Goal: Task Accomplishment & Management: Manage account settings

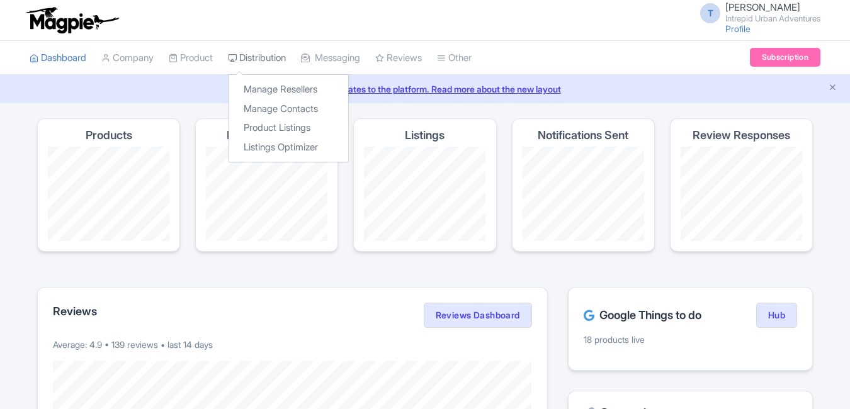
click at [278, 57] on link "Distribution" at bounding box center [257, 58] width 58 height 35
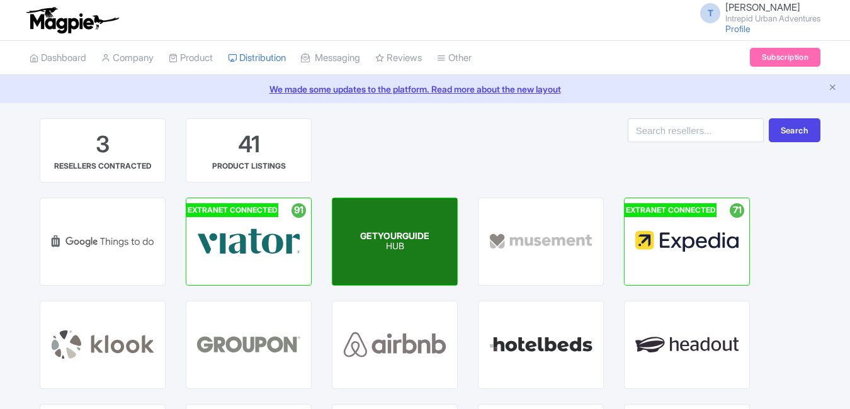
click at [385, 242] on p "HUB" at bounding box center [394, 247] width 69 height 11
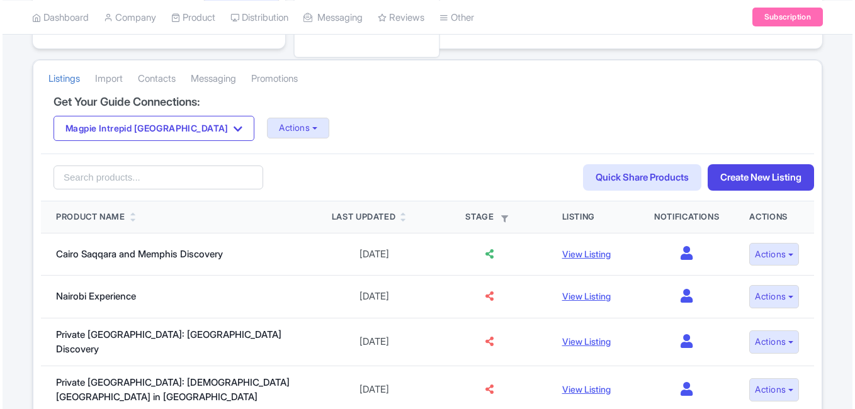
scroll to position [252, 0]
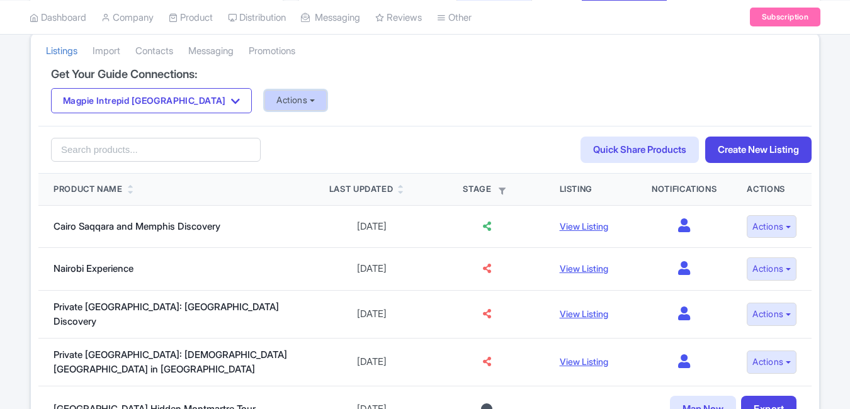
drag, startPoint x: 244, startPoint y: 99, endPoint x: 242, endPoint y: 107, distance: 8.4
click at [264, 99] on button "Actions" at bounding box center [295, 100] width 62 height 21
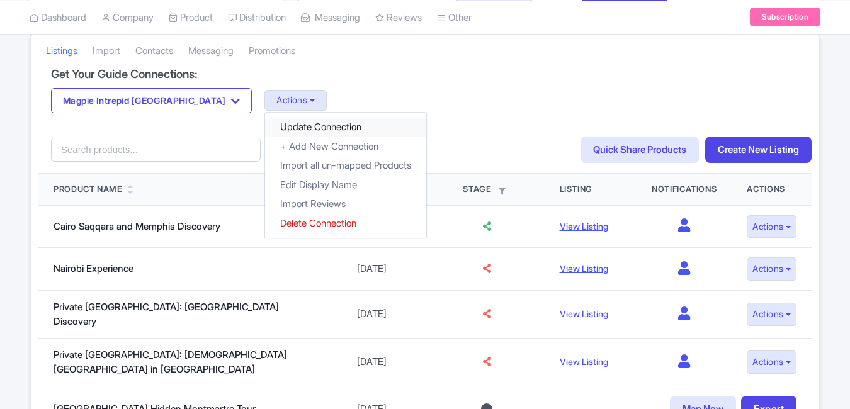
click at [265, 125] on link "Update Connection" at bounding box center [345, 128] width 161 height 20
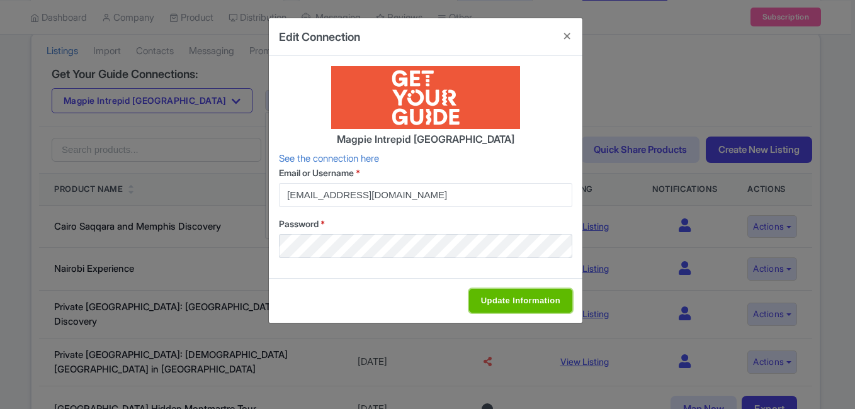
click at [490, 309] on input "Update Information" at bounding box center [520, 301] width 103 height 24
type input "Saving..."
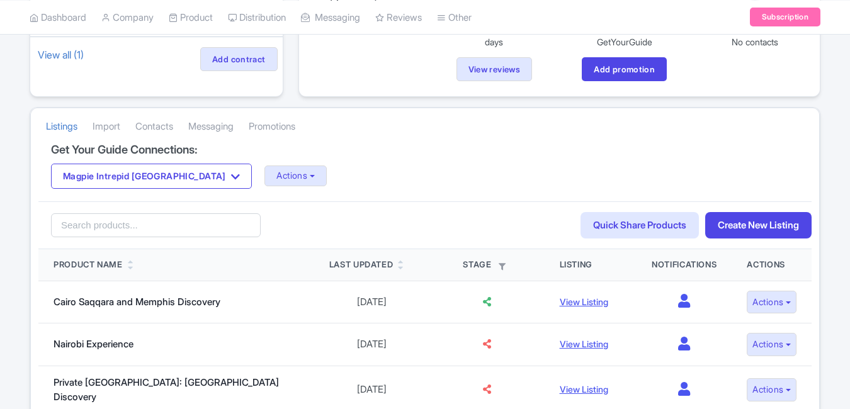
scroll to position [189, 0]
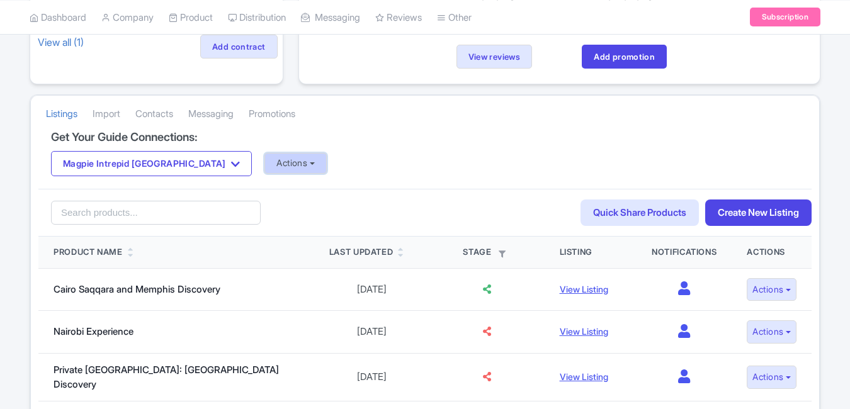
click at [264, 157] on button "Actions" at bounding box center [295, 163] width 62 height 21
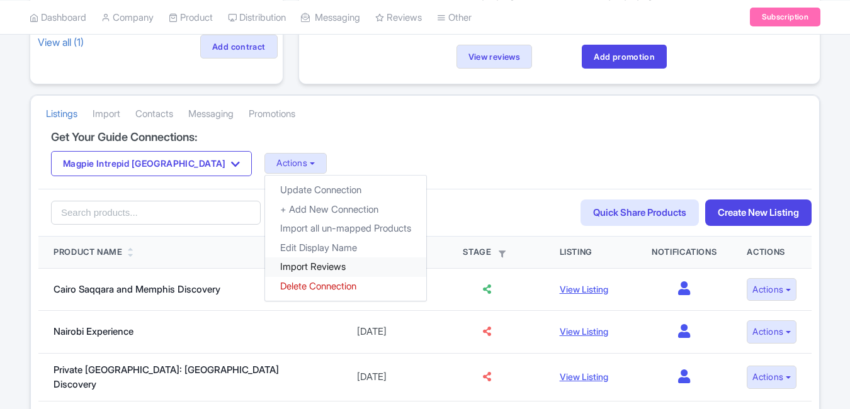
click at [265, 268] on link "Import Reviews" at bounding box center [345, 268] width 161 height 20
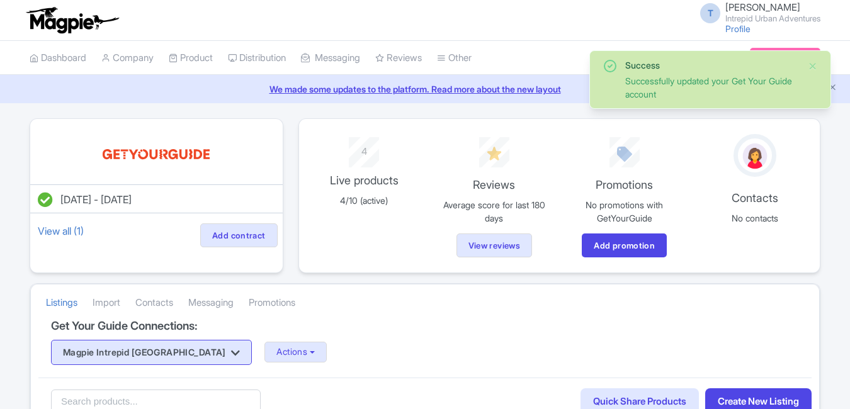
scroll to position [189, 0]
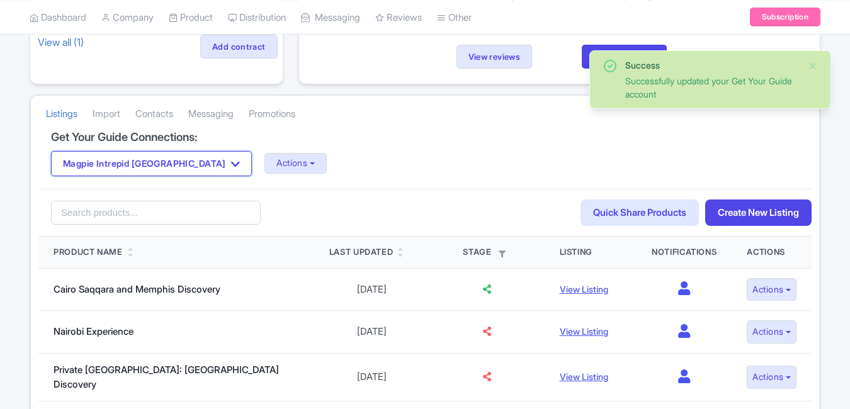
drag, startPoint x: 154, startPoint y: 153, endPoint x: 136, endPoint y: 195, distance: 45.1
click at [154, 153] on button "Magpie Intrepid [GEOGRAPHIC_DATA]" at bounding box center [151, 163] width 201 height 25
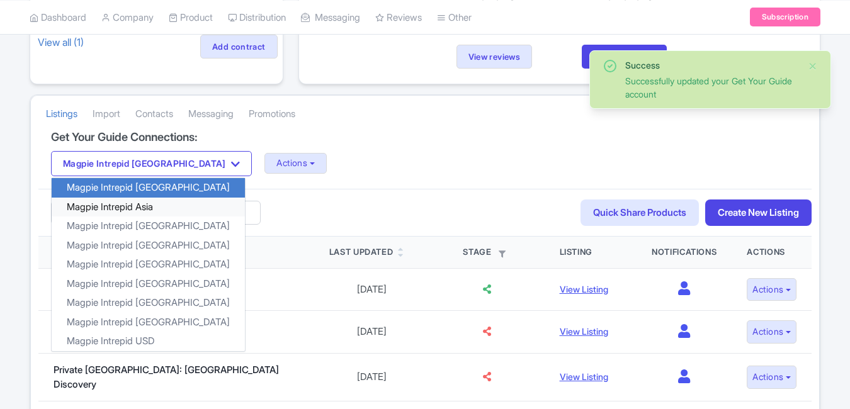
click at [131, 212] on link "Magpie Intrepid Asia" at bounding box center [148, 207] width 193 height 20
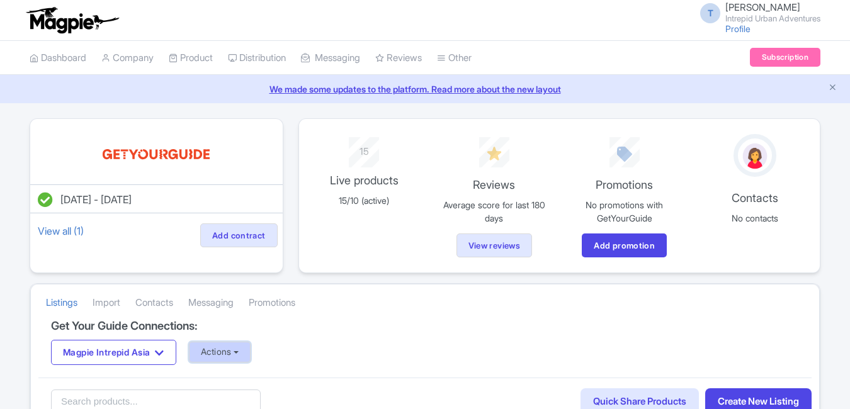
click at [228, 355] on button "Actions" at bounding box center [220, 352] width 62 height 21
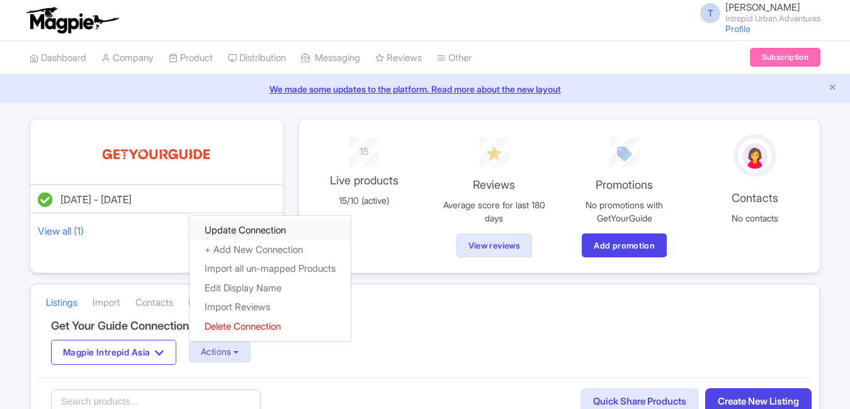
click at [243, 234] on link "Update Connection" at bounding box center [270, 231] width 161 height 20
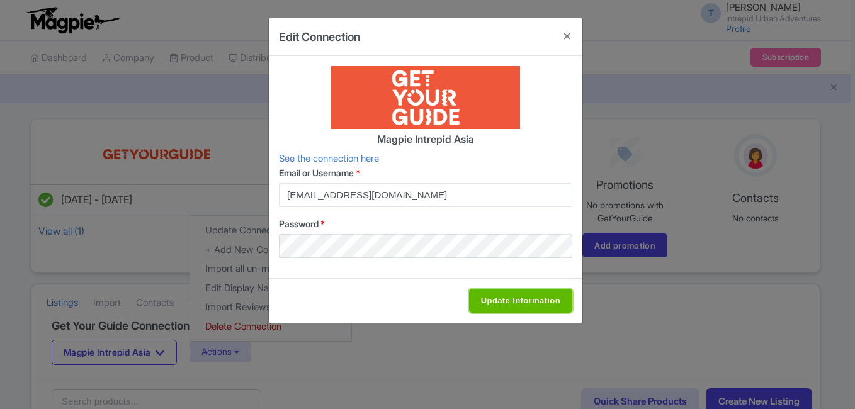
click at [493, 312] on input "Update Information" at bounding box center [520, 301] width 103 height 24
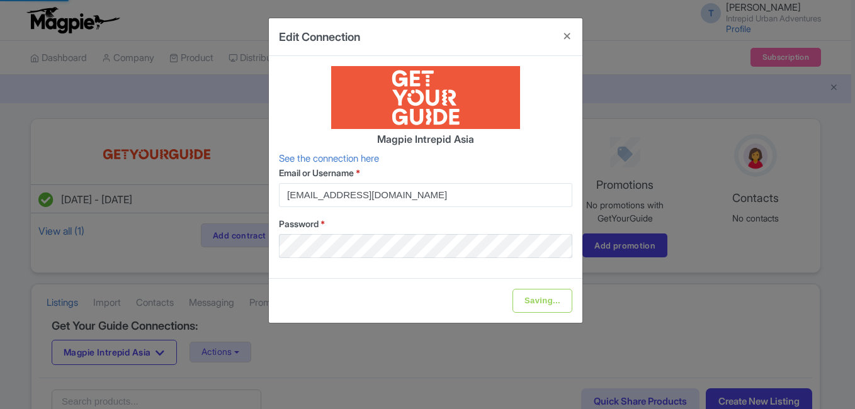
type input "Update Information"
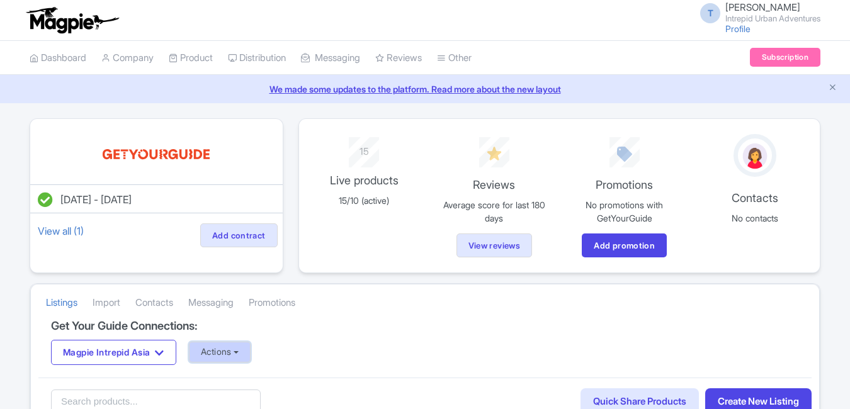
click at [235, 350] on button "Actions" at bounding box center [220, 352] width 62 height 21
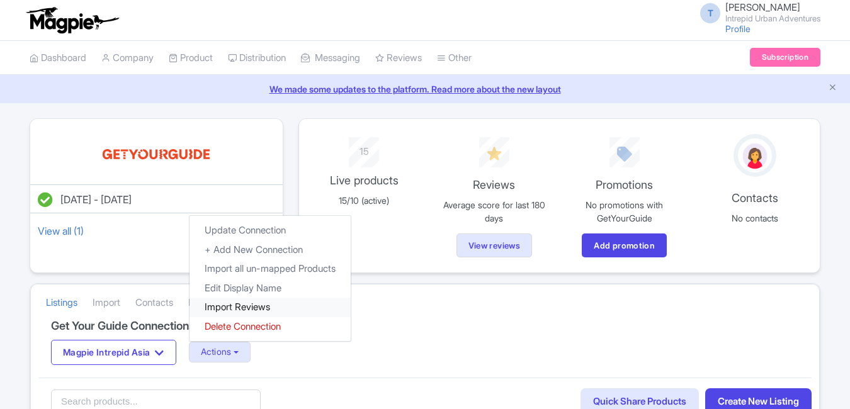
click at [248, 310] on link "Import Reviews" at bounding box center [270, 308] width 161 height 20
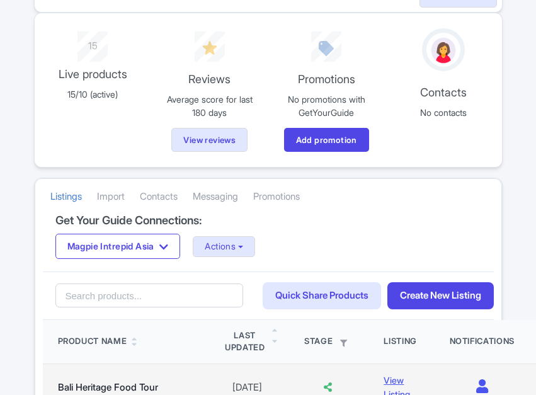
scroll to position [378, 0]
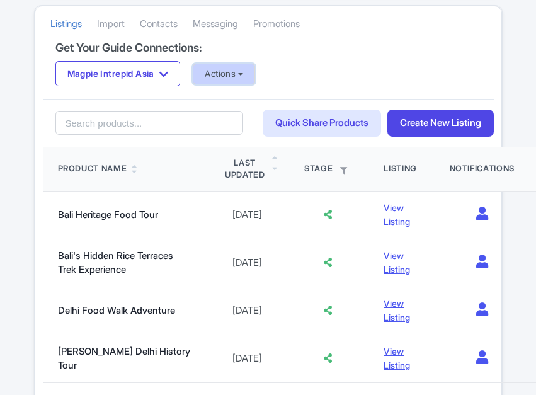
click at [223, 72] on button "Actions" at bounding box center [224, 74] width 62 height 21
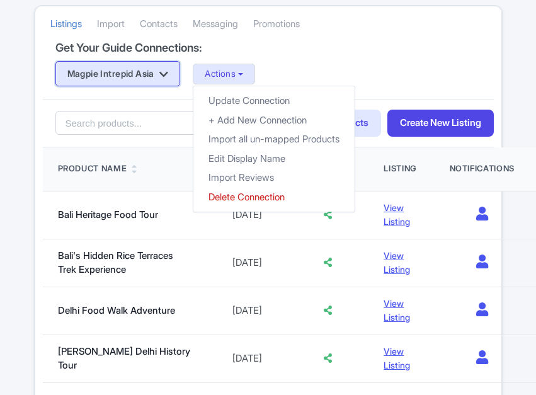
click at [168, 73] on icon "button" at bounding box center [163, 74] width 9 height 10
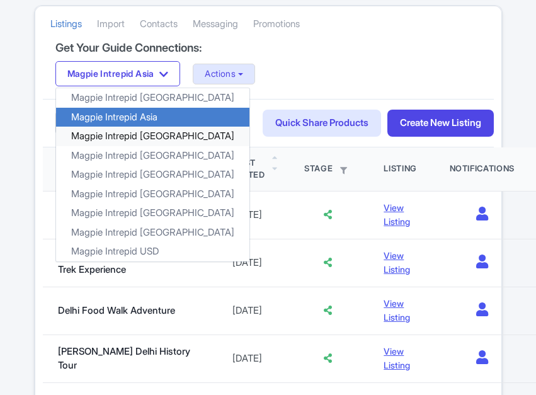
click at [149, 132] on link "Magpie Intrepid [GEOGRAPHIC_DATA]" at bounding box center [152, 137] width 193 height 20
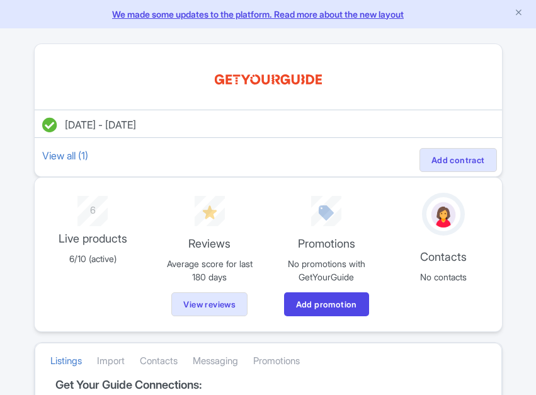
scroll to position [315, 0]
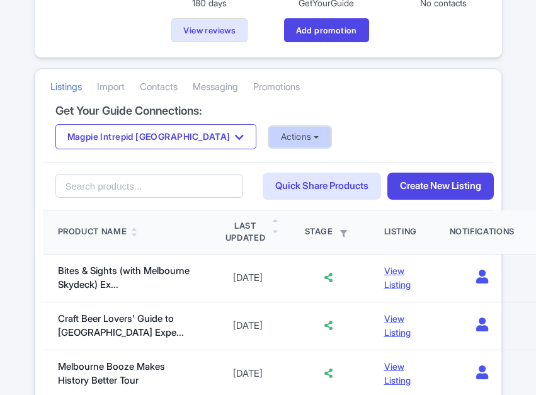
click at [269, 140] on button "Actions" at bounding box center [300, 137] width 62 height 21
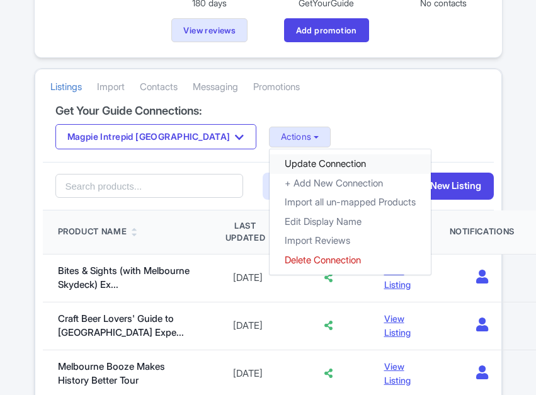
click at [270, 161] on link "Update Connection" at bounding box center [350, 164] width 161 height 20
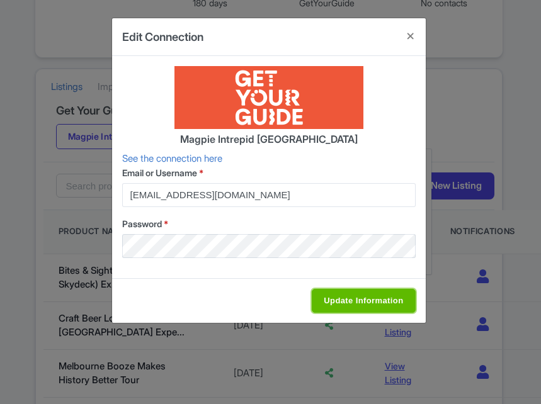
click at [357, 299] on input "Update Information" at bounding box center [363, 301] width 103 height 24
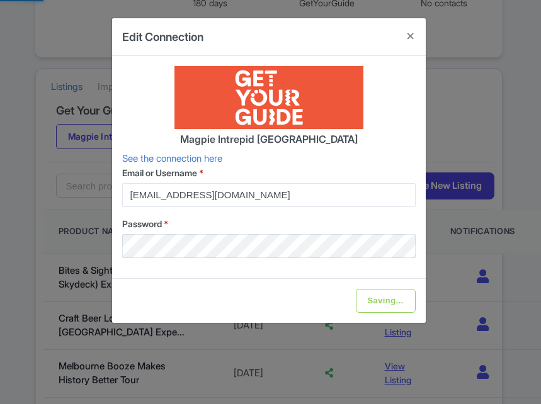
type input "Update Information"
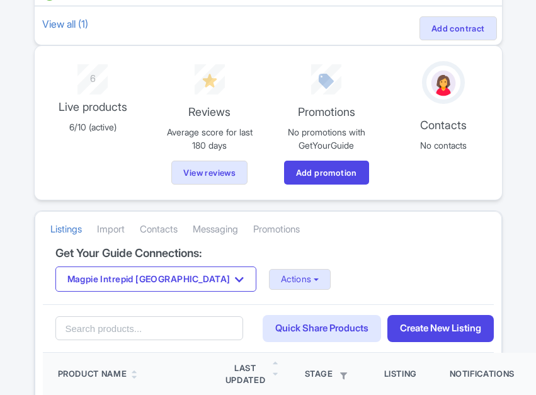
scroll to position [189, 0]
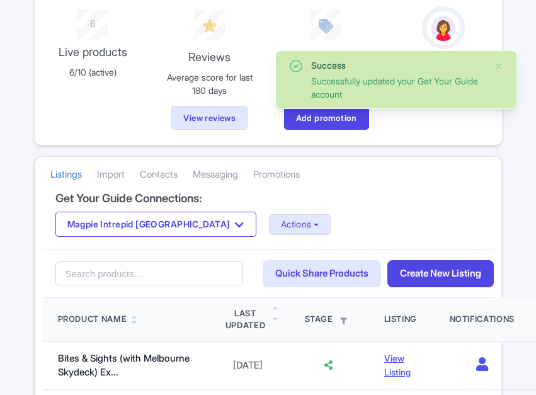
scroll to position [252, 0]
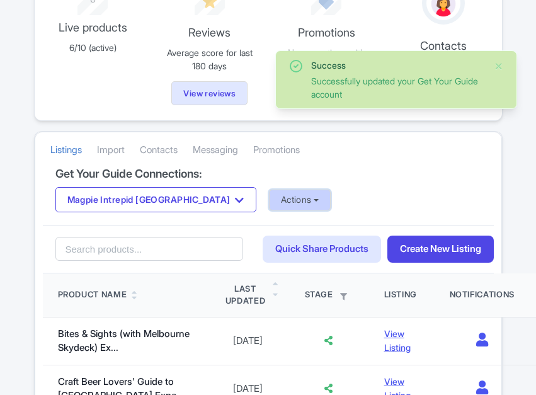
click at [283, 206] on button "Actions" at bounding box center [300, 200] width 62 height 21
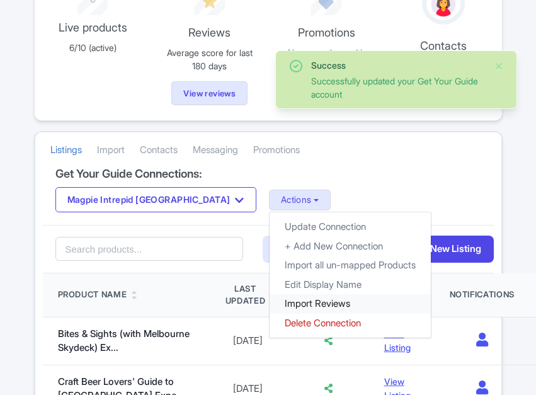
click at [297, 305] on link "Import Reviews" at bounding box center [350, 304] width 161 height 20
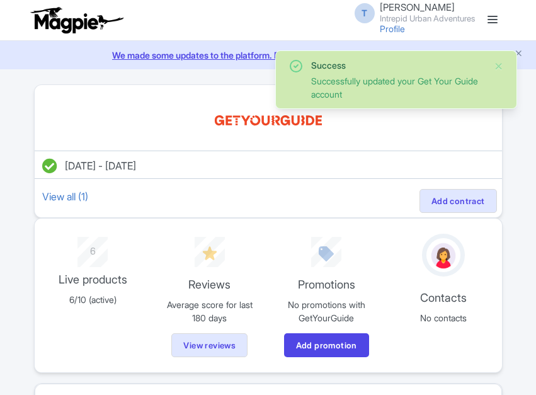
scroll to position [252, 0]
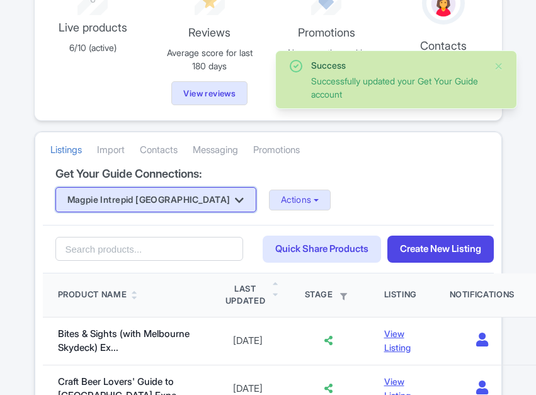
click at [170, 205] on button "Magpie Intrepid [GEOGRAPHIC_DATA]" at bounding box center [155, 199] width 201 height 25
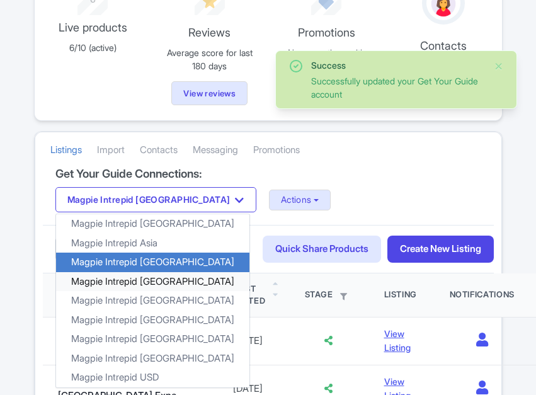
click at [146, 285] on link "Magpie Intrepid [GEOGRAPHIC_DATA]" at bounding box center [152, 282] width 193 height 20
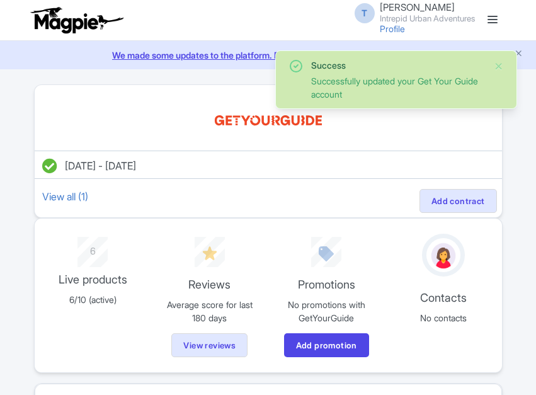
scroll to position [252, 0]
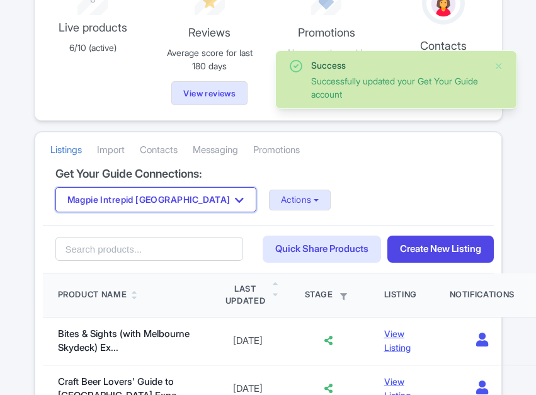
drag, startPoint x: 164, startPoint y: 203, endPoint x: 192, endPoint y: 242, distance: 48.2
click at [164, 203] on button "Magpie Intrepid [GEOGRAPHIC_DATA]" at bounding box center [155, 199] width 201 height 25
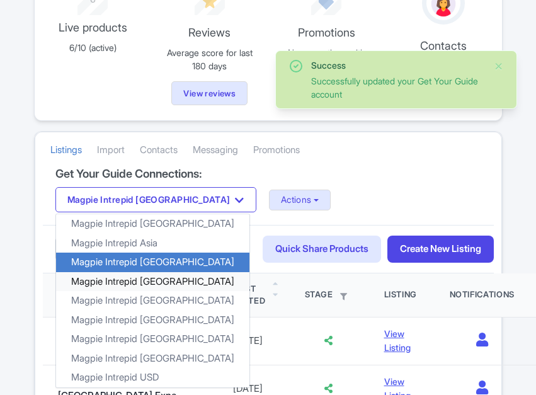
click at [166, 279] on link "Magpie Intrepid [GEOGRAPHIC_DATA]" at bounding box center [152, 282] width 193 height 20
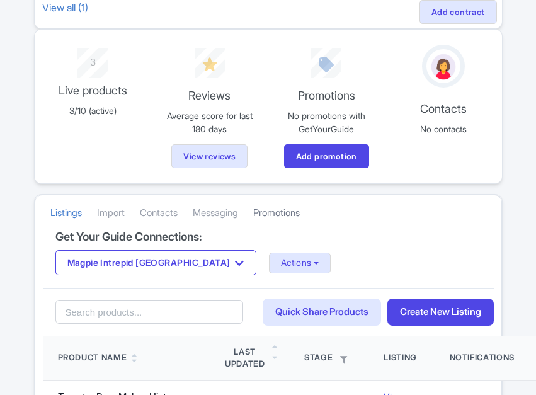
scroll to position [190, 0]
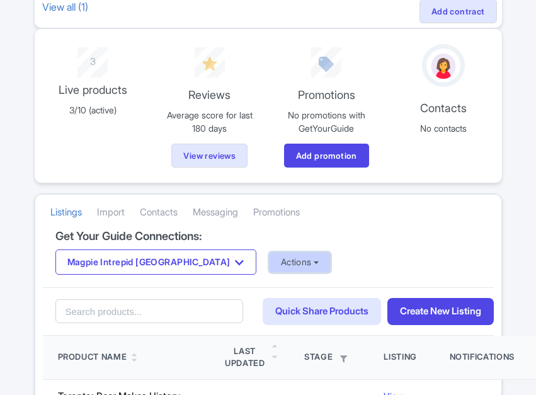
click at [269, 260] on button "Actions" at bounding box center [300, 262] width 62 height 21
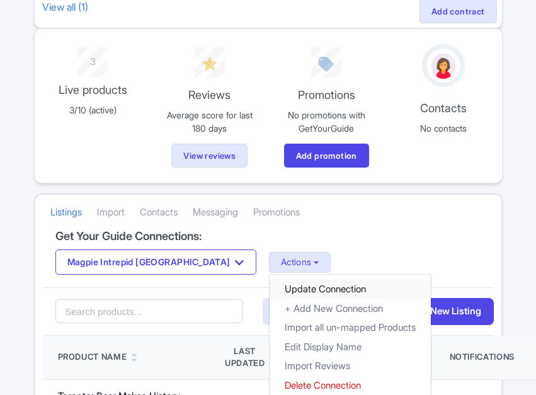
click at [270, 291] on link "Update Connection" at bounding box center [350, 290] width 161 height 20
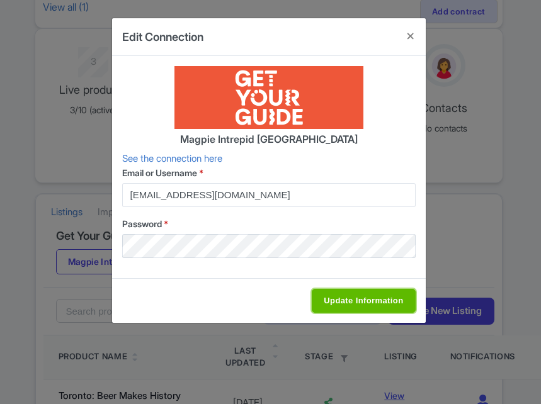
click at [385, 299] on input "Update Information" at bounding box center [363, 301] width 103 height 24
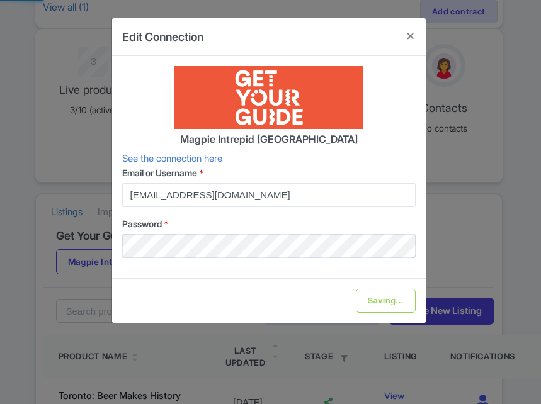
type input "Update Information"
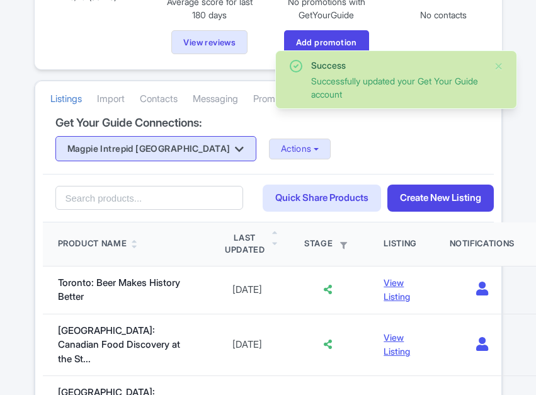
scroll to position [252, 0]
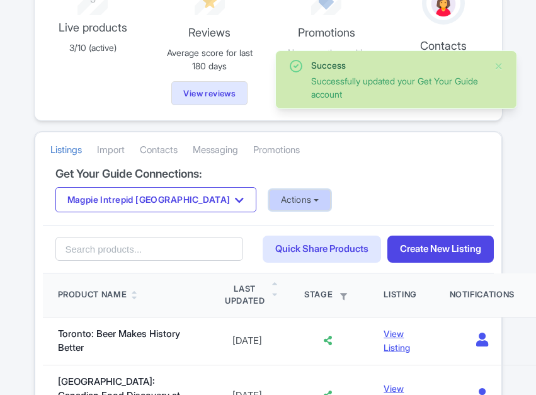
drag, startPoint x: 264, startPoint y: 202, endPoint x: 264, endPoint y: 209, distance: 6.9
click at [269, 202] on button "Actions" at bounding box center [300, 200] width 62 height 21
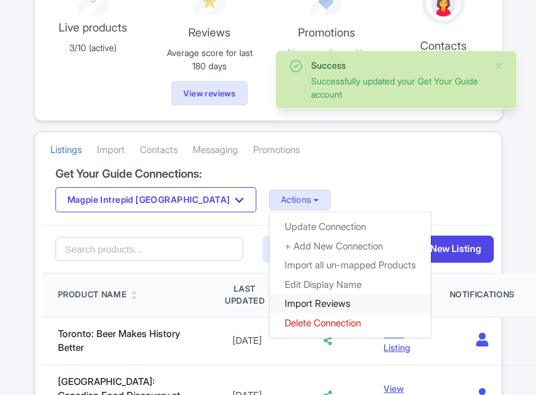
click at [270, 302] on link "Import Reviews" at bounding box center [350, 304] width 161 height 20
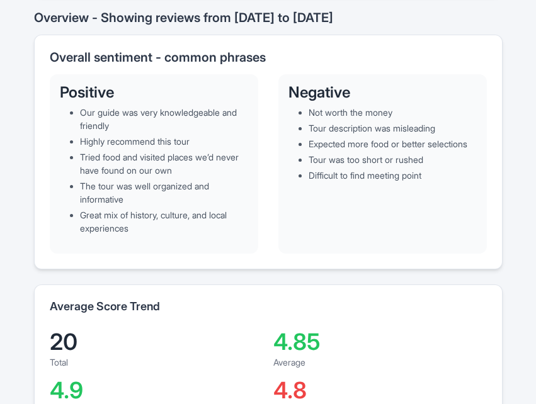
scroll to position [126, 0]
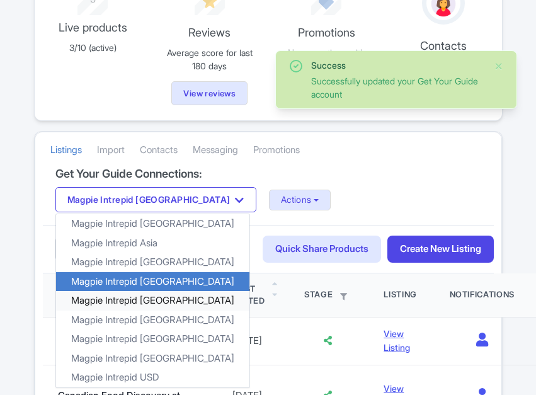
click at [157, 295] on link "Magpie Intrepid [GEOGRAPHIC_DATA]" at bounding box center [152, 301] width 193 height 20
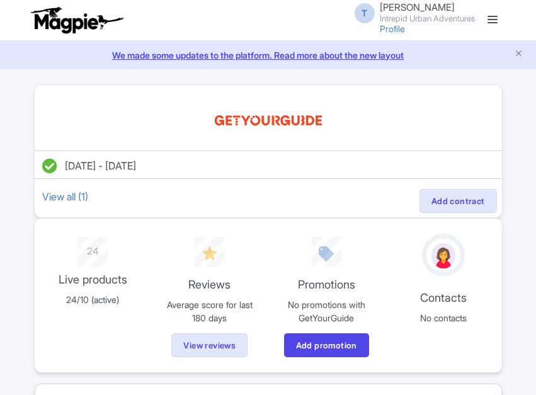
scroll to position [315, 0]
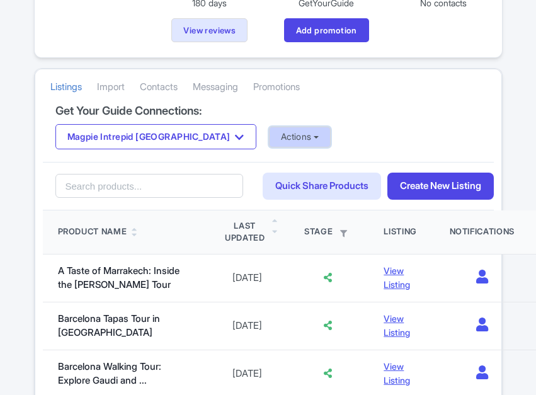
click at [269, 143] on button "Actions" at bounding box center [300, 137] width 62 height 21
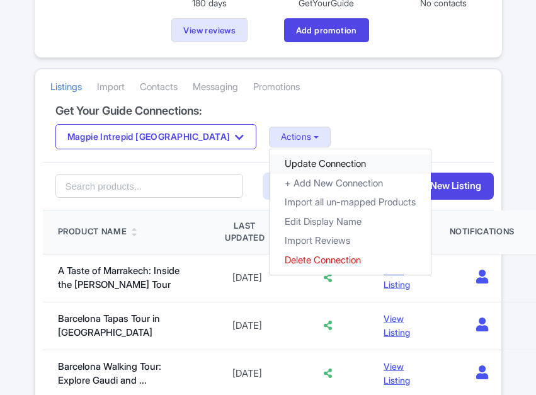
click at [270, 163] on link "Update Connection" at bounding box center [350, 164] width 161 height 20
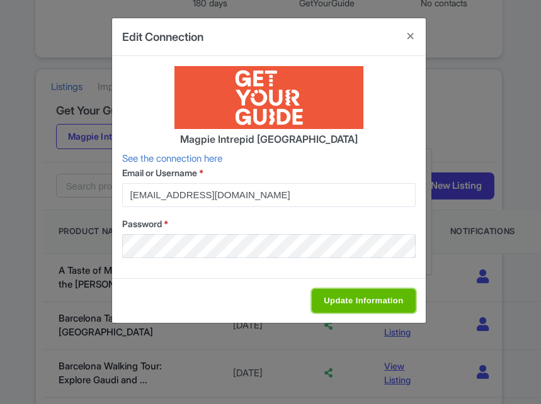
click at [346, 296] on input "Update Information" at bounding box center [363, 301] width 103 height 24
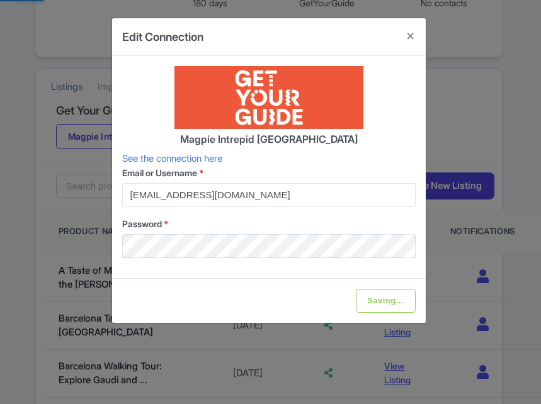
type input "Update Information"
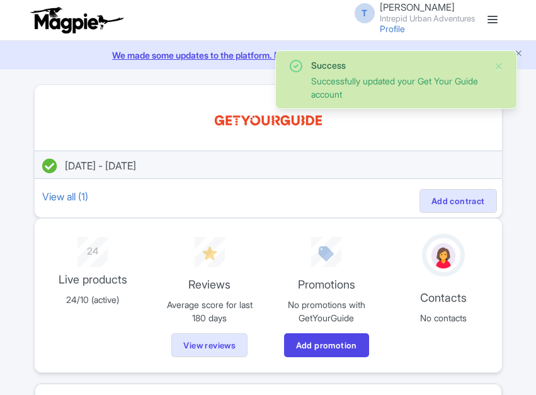
scroll to position [252, 0]
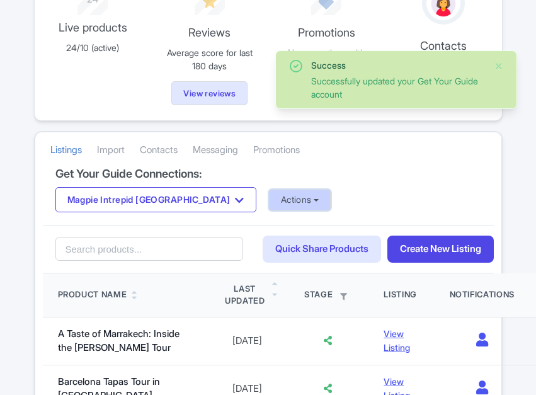
click at [269, 195] on button "Actions" at bounding box center [300, 200] width 62 height 21
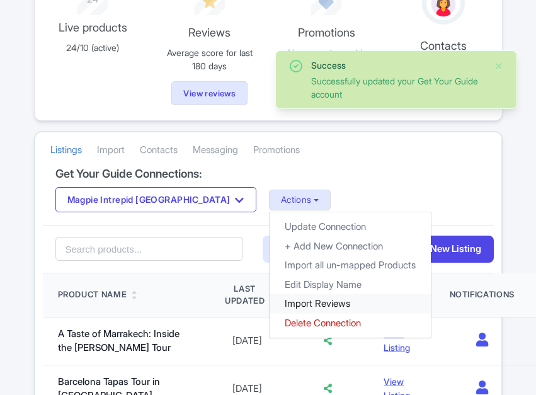
click at [270, 299] on link "Import Reviews" at bounding box center [350, 304] width 161 height 20
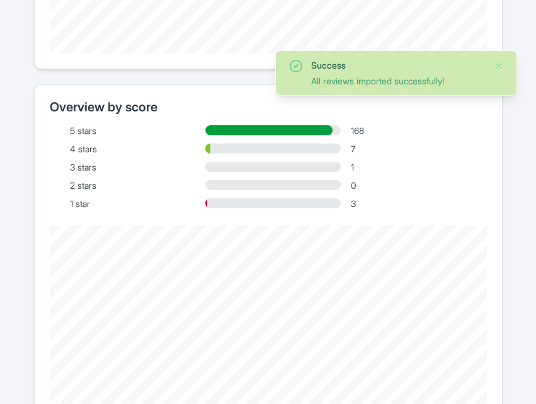
scroll to position [504, 0]
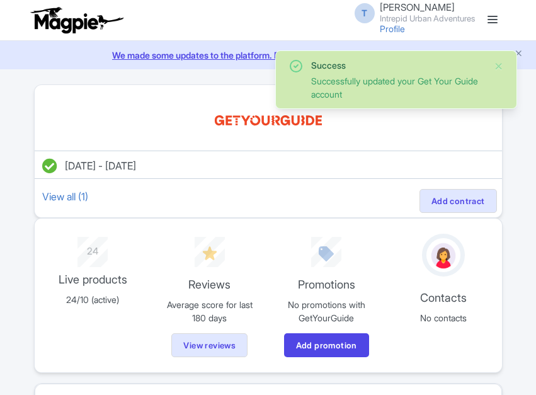
scroll to position [252, 0]
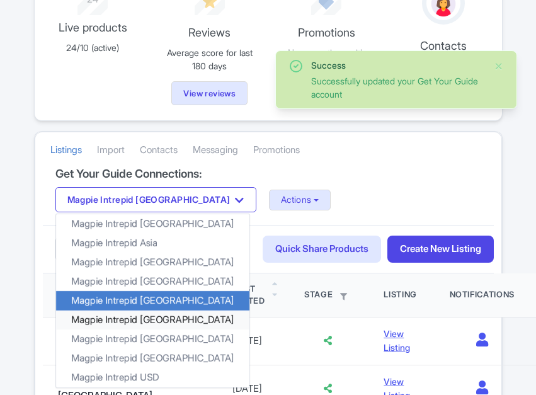
click at [151, 316] on link "Magpie Intrepid [GEOGRAPHIC_DATA]" at bounding box center [152, 320] width 193 height 20
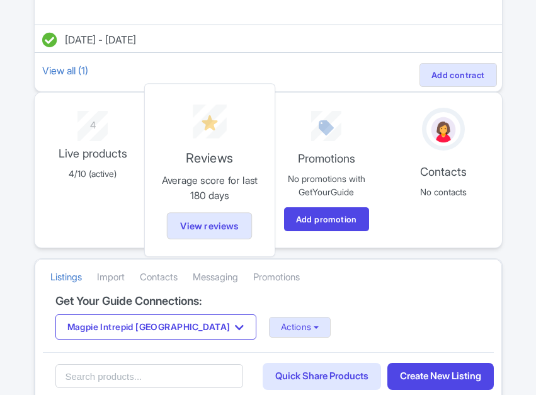
scroll to position [252, 0]
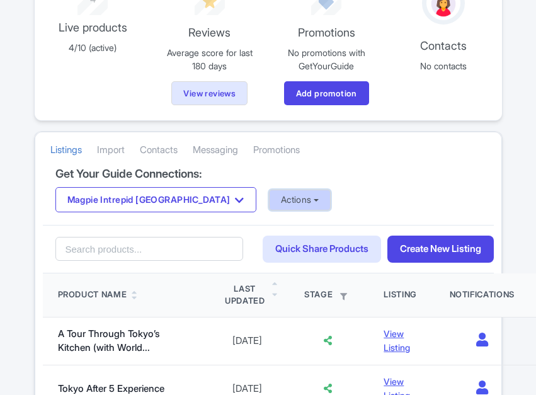
click at [269, 199] on button "Actions" at bounding box center [300, 200] width 62 height 21
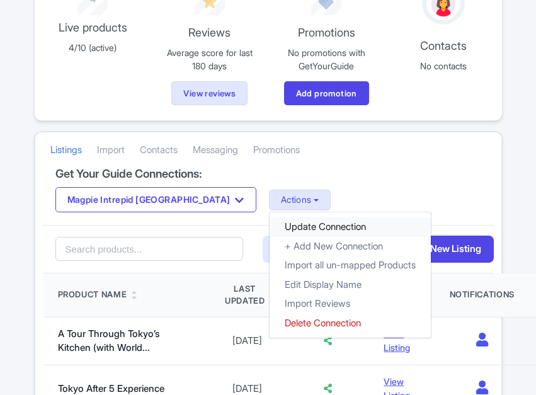
click at [270, 223] on link "Update Connection" at bounding box center [350, 227] width 161 height 20
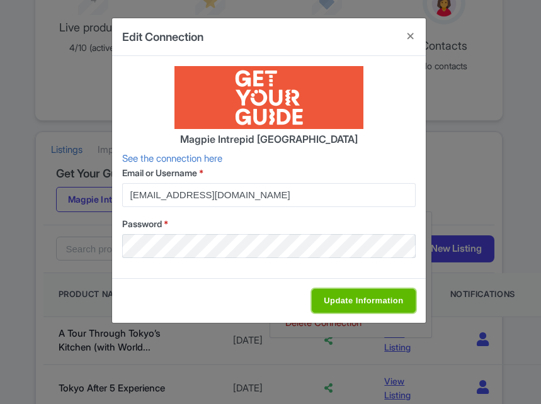
click at [335, 305] on input "Update Information" at bounding box center [363, 301] width 103 height 24
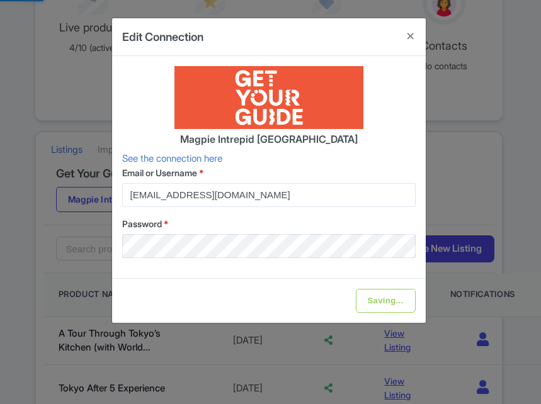
type input "Update Information"
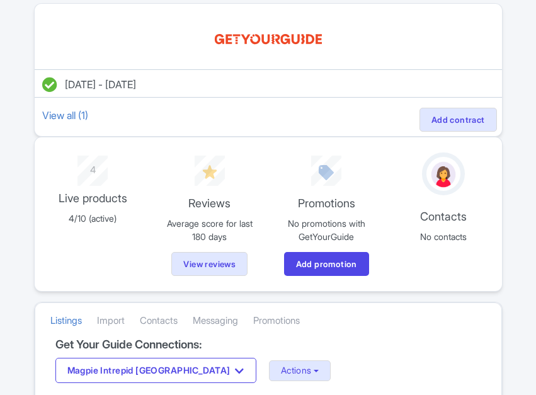
scroll to position [0, 0]
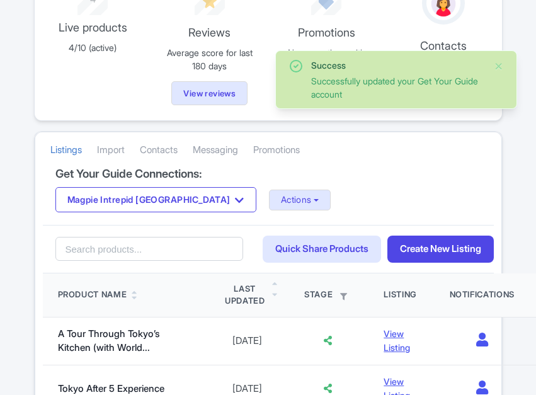
scroll to position [252, 0]
click at [269, 203] on button "Actions" at bounding box center [300, 200] width 62 height 21
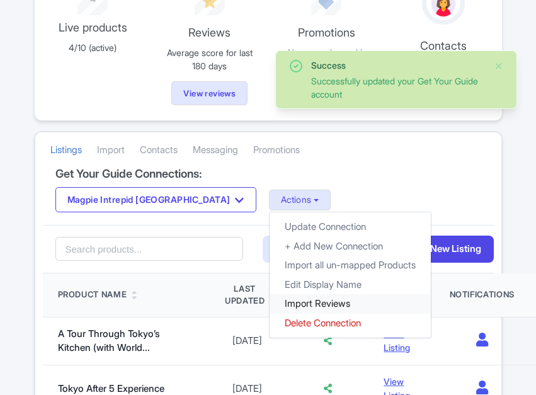
click at [270, 301] on link "Import Reviews" at bounding box center [350, 304] width 161 height 20
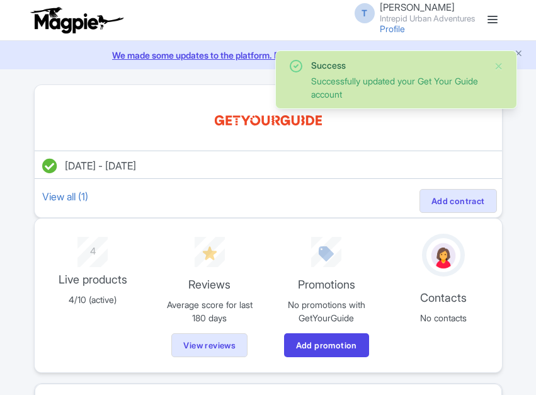
drag, startPoint x: 0, startPoint y: 0, endPoint x: 148, endPoint y: 200, distance: 249.0
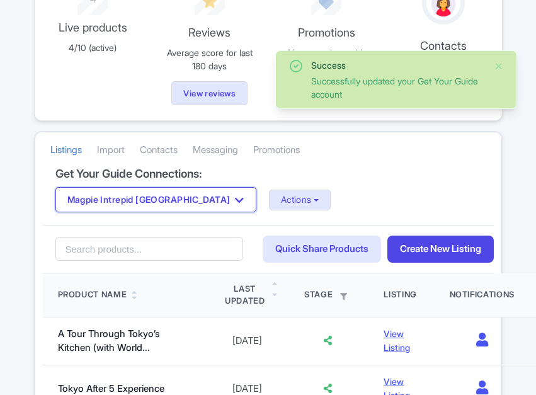
scroll to position [252, 0]
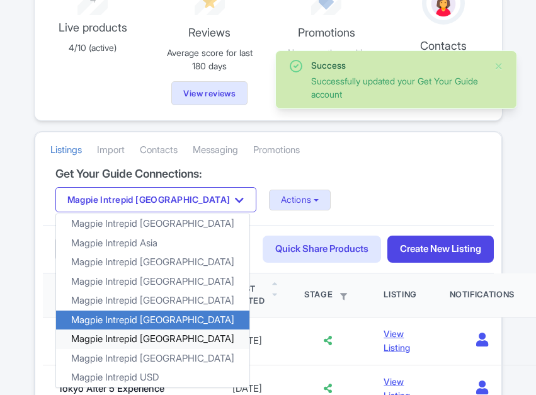
click at [162, 339] on link "Magpie Intrepid [GEOGRAPHIC_DATA]" at bounding box center [152, 339] width 193 height 20
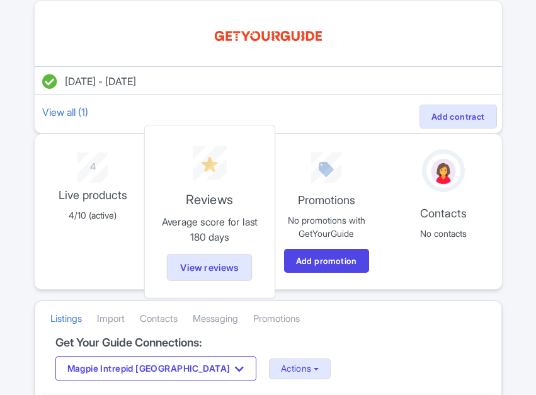
scroll to position [252, 0]
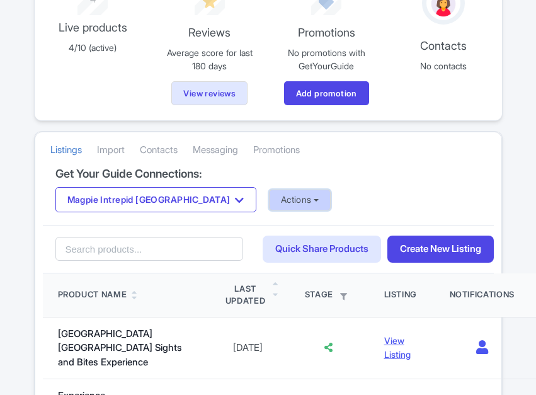
click at [269, 201] on button "Actions" at bounding box center [300, 200] width 62 height 21
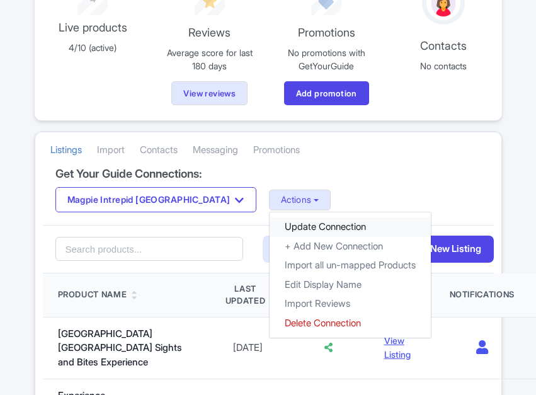
click at [270, 223] on link "Update Connection" at bounding box center [350, 227] width 161 height 20
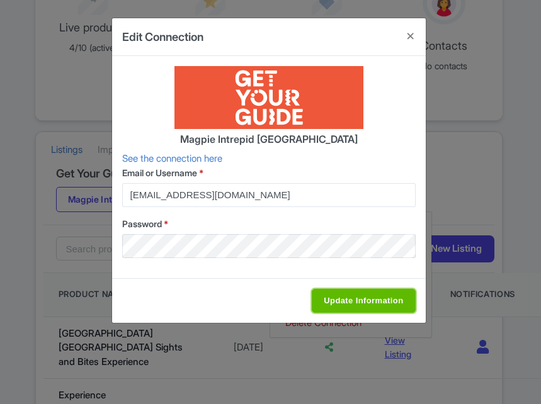
click at [331, 297] on input "Update Information" at bounding box center [363, 301] width 103 height 24
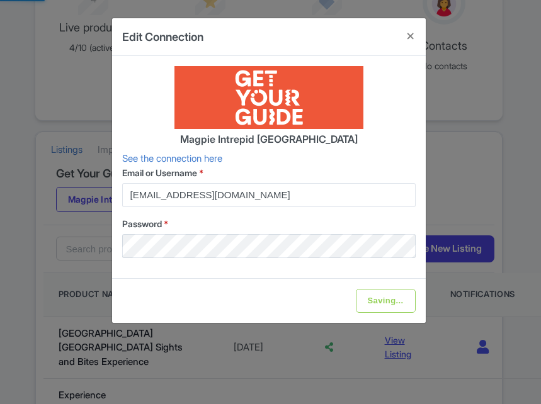
type input "Update Information"
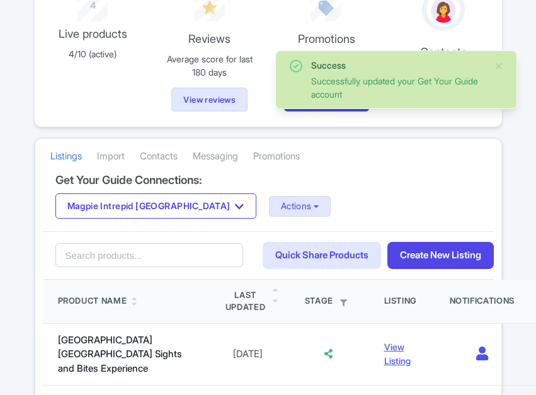
scroll to position [252, 0]
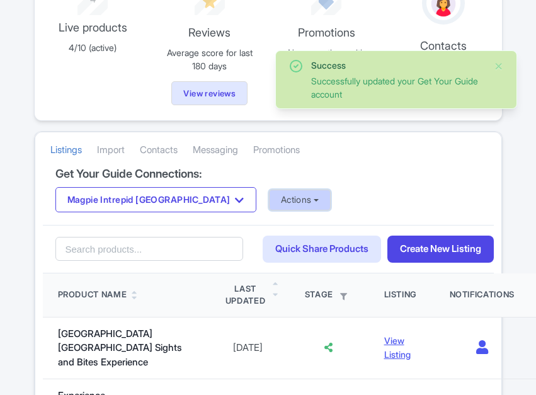
click at [269, 201] on button "Actions" at bounding box center [300, 200] width 62 height 21
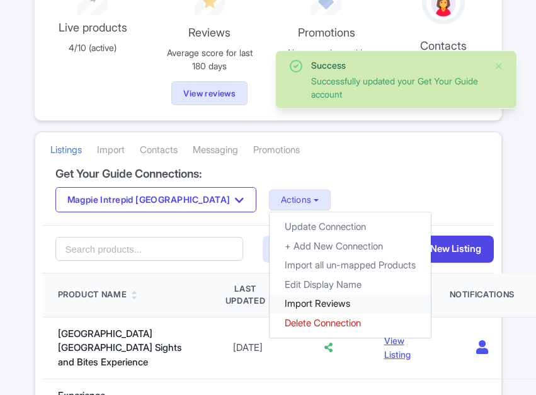
click at [270, 297] on link "Import Reviews" at bounding box center [350, 304] width 161 height 20
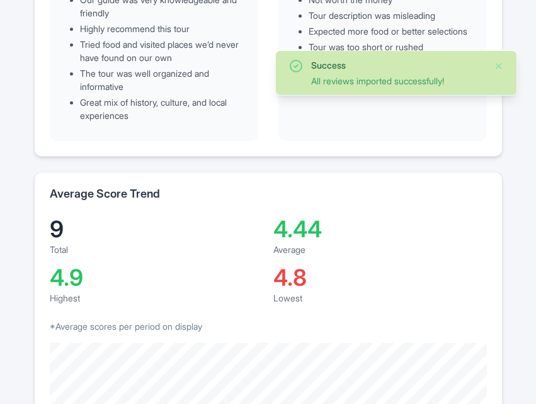
scroll to position [315, 0]
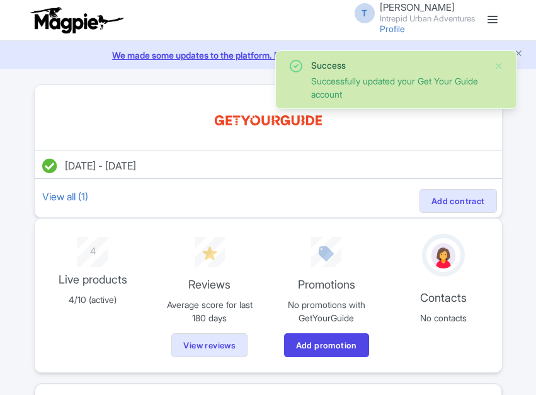
scroll to position [252, 0]
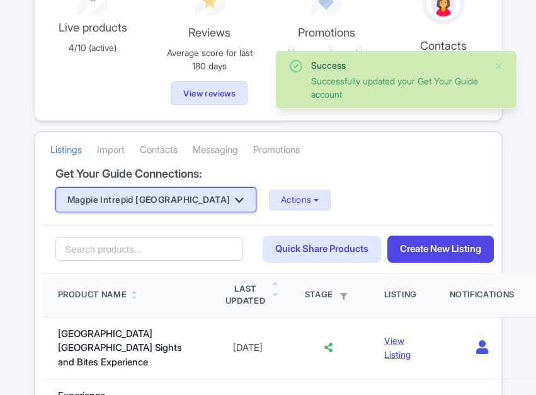
click at [179, 203] on button "Magpie Intrepid [GEOGRAPHIC_DATA]" at bounding box center [155, 199] width 201 height 25
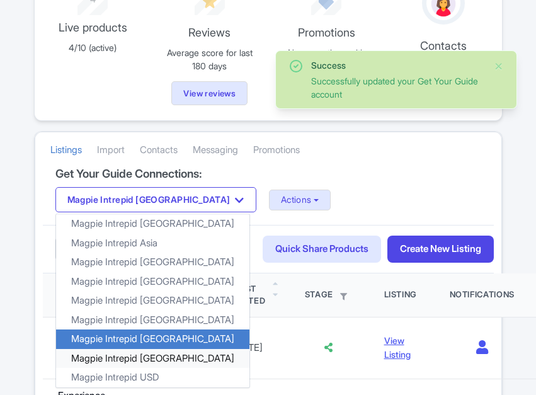
click at [154, 352] on link "Magpie Intrepid [GEOGRAPHIC_DATA]" at bounding box center [152, 359] width 193 height 20
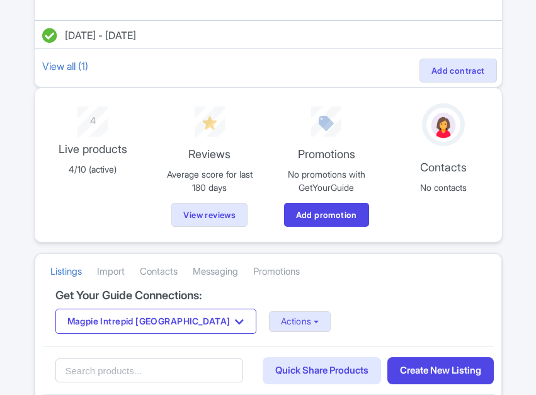
scroll to position [0, 0]
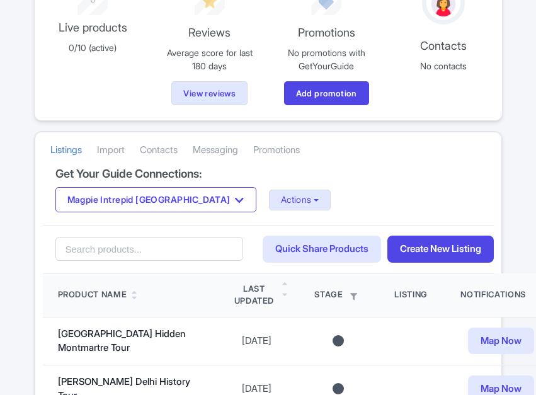
scroll to position [252, 0]
click at [237, 188] on div "Magpie Intrepid Turkey Magpie Intrepid Africa Magpie Intrepid Asia Magpie Intre…" at bounding box center [268, 199] width 426 height 25
click at [269, 199] on button "Actions" at bounding box center [300, 200] width 62 height 21
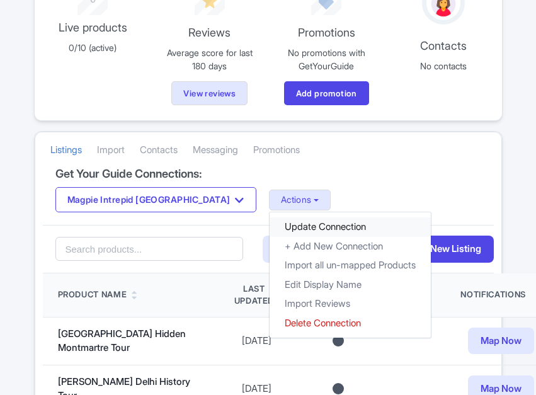
click at [270, 224] on link "Update Connection" at bounding box center [350, 227] width 161 height 20
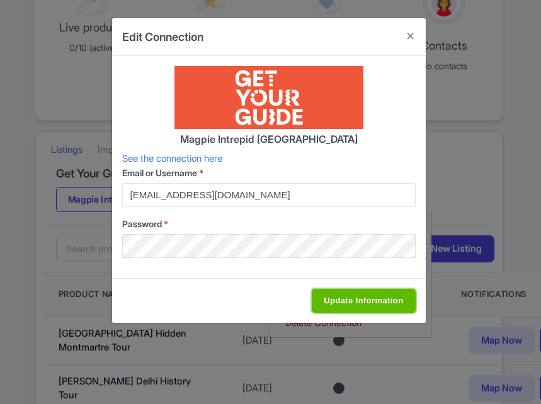
click at [321, 300] on input "Update Information" at bounding box center [363, 301] width 103 height 24
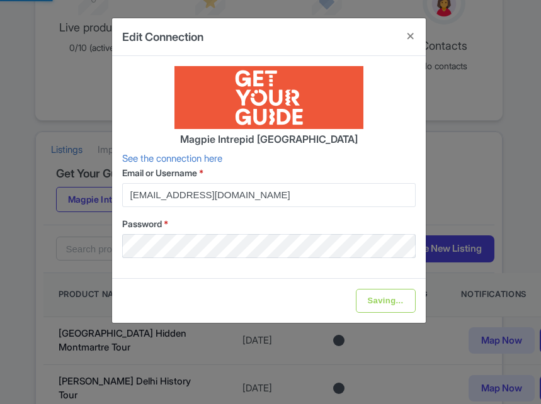
type input "Update Information"
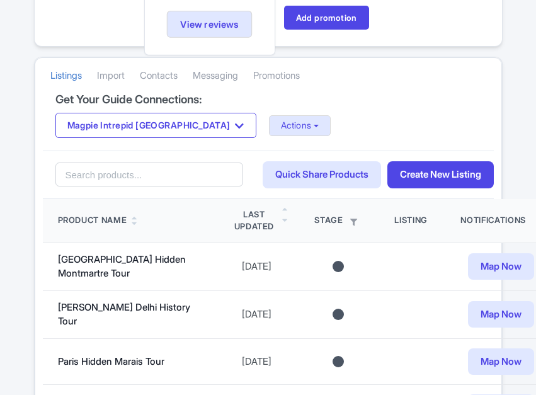
scroll to position [252, 0]
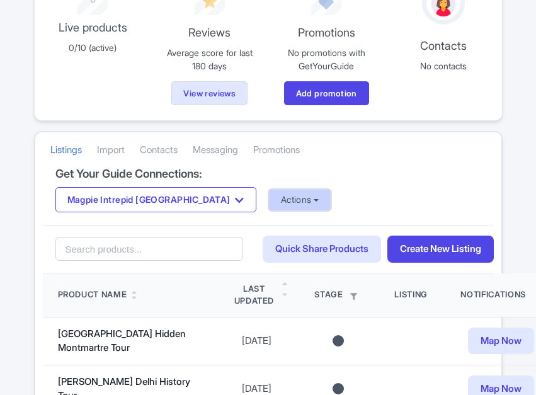
click at [269, 201] on button "Actions" at bounding box center [300, 200] width 62 height 21
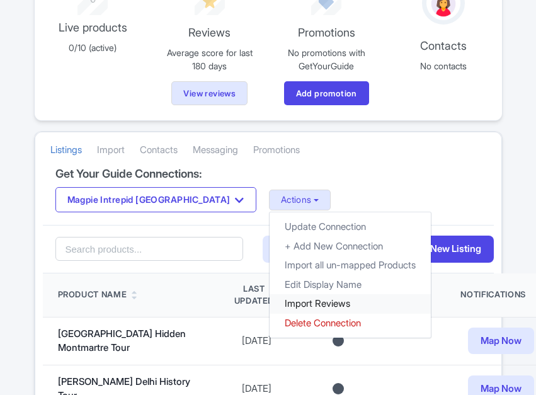
click at [270, 300] on link "Import Reviews" at bounding box center [350, 304] width 161 height 20
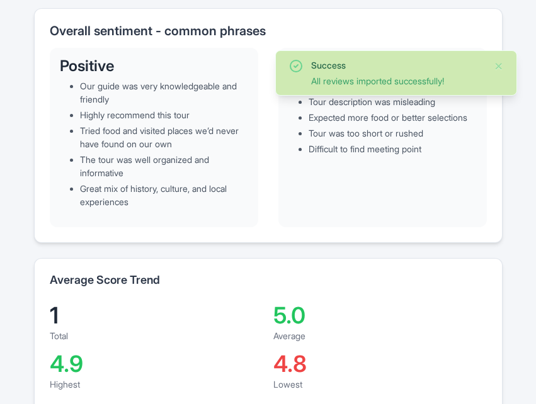
scroll to position [315, 0]
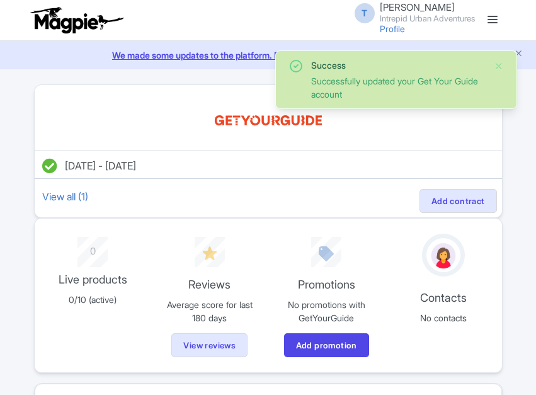
scroll to position [252, 0]
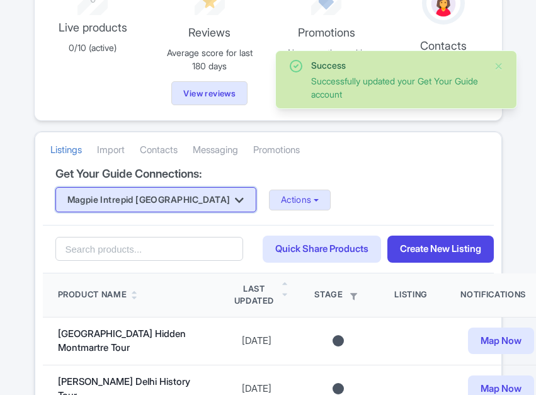
click at [177, 202] on button "Magpie Intrepid [GEOGRAPHIC_DATA]" at bounding box center [155, 199] width 201 height 25
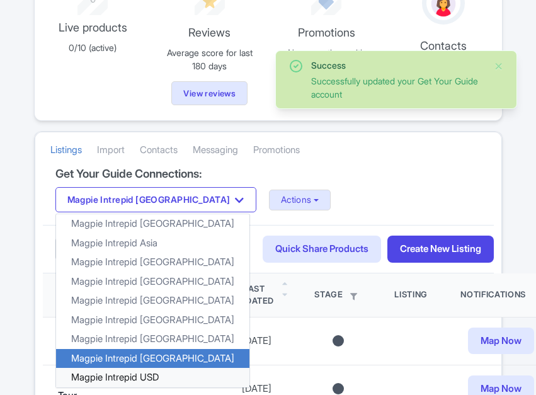
click at [147, 370] on link "Magpie Intrepid USD" at bounding box center [152, 378] width 193 height 20
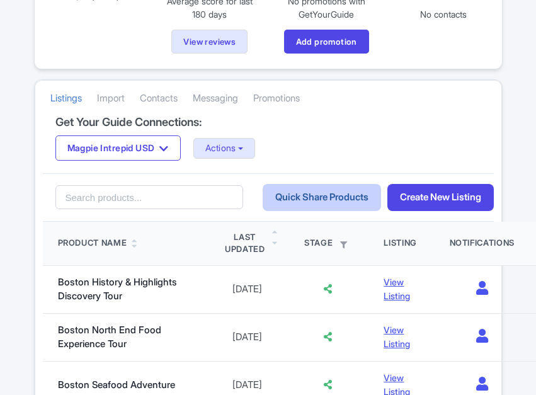
scroll to position [315, 0]
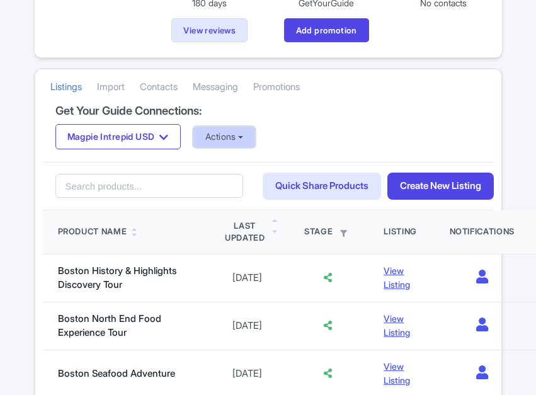
click at [212, 137] on button "Actions" at bounding box center [224, 137] width 62 height 21
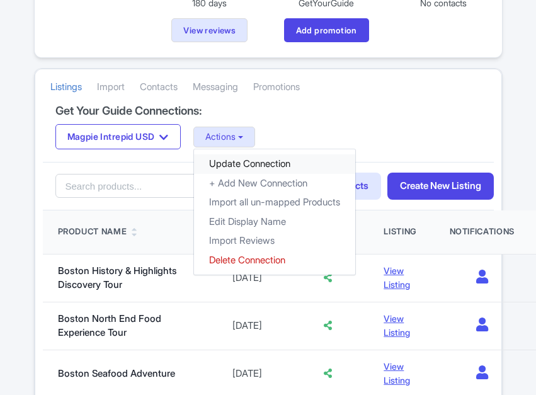
click at [228, 163] on link "Update Connection" at bounding box center [274, 164] width 161 height 20
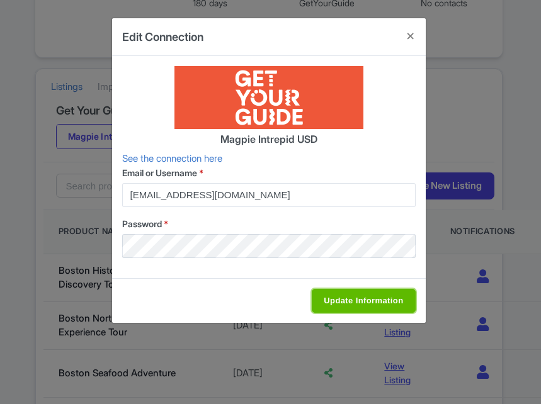
click at [339, 289] on input "Update Information" at bounding box center [363, 301] width 103 height 24
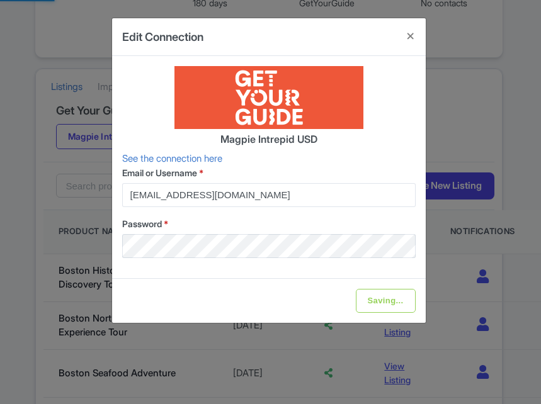
type input "Update Information"
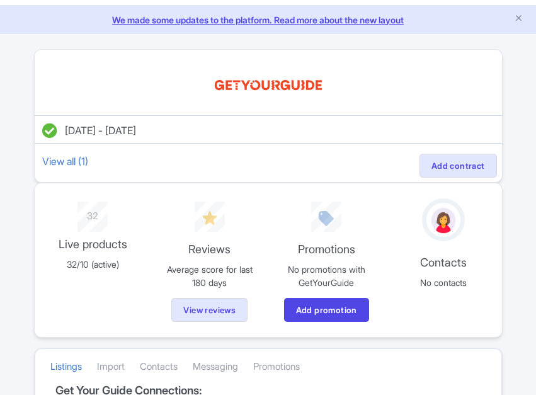
scroll to position [0, 0]
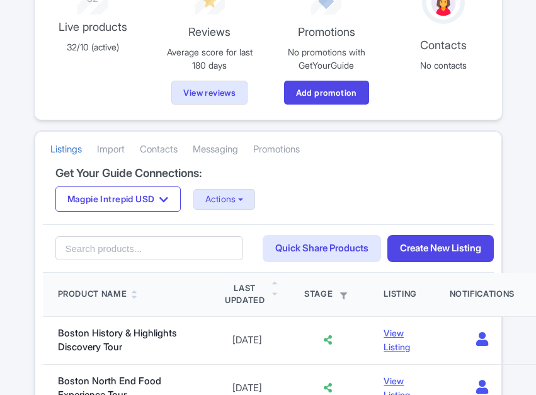
scroll to position [252, 0]
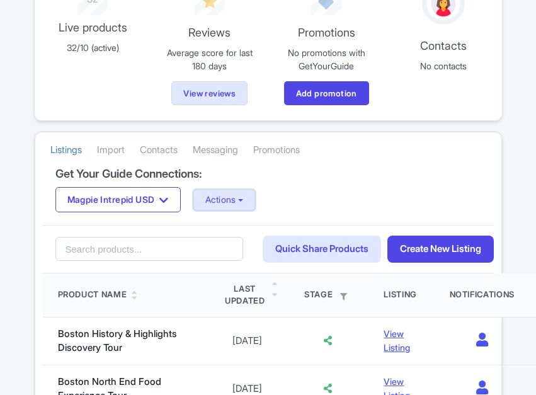
drag, startPoint x: 229, startPoint y: 196, endPoint x: 232, endPoint y: 210, distance: 14.2
click at [229, 196] on button "Actions" at bounding box center [224, 200] width 62 height 21
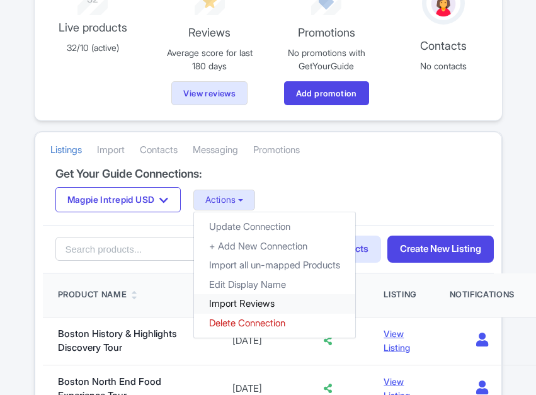
click at [244, 308] on link "Import Reviews" at bounding box center [274, 304] width 161 height 20
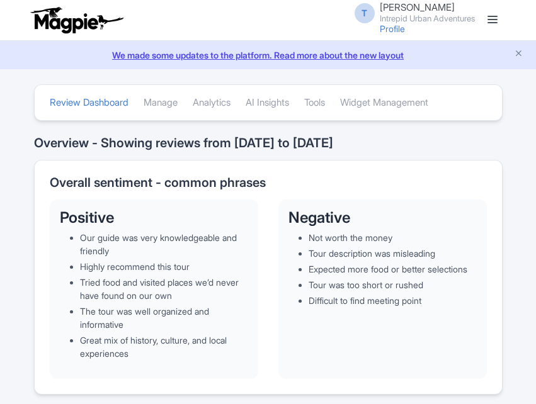
click at [492, 21] on link at bounding box center [492, 20] width 20 height 20
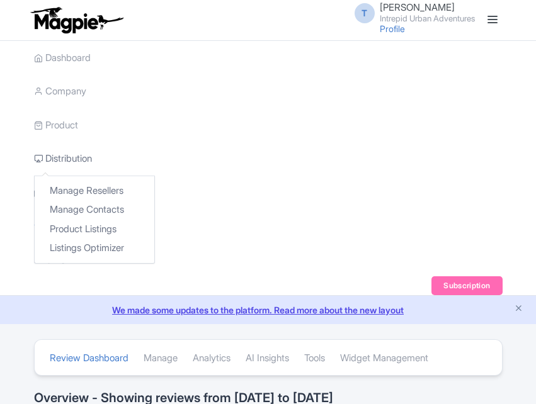
click at [63, 155] on link "Distribution" at bounding box center [63, 159] width 58 height 35
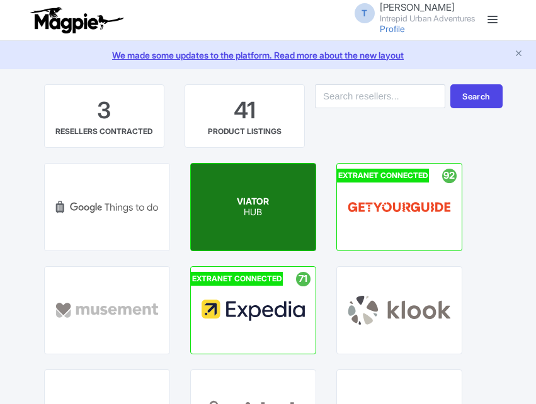
click at [271, 203] on div "VIATOR HUB" at bounding box center [253, 207] width 125 height 87
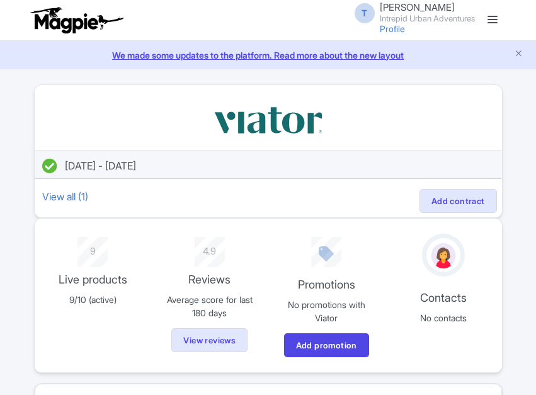
scroll to position [315, 0]
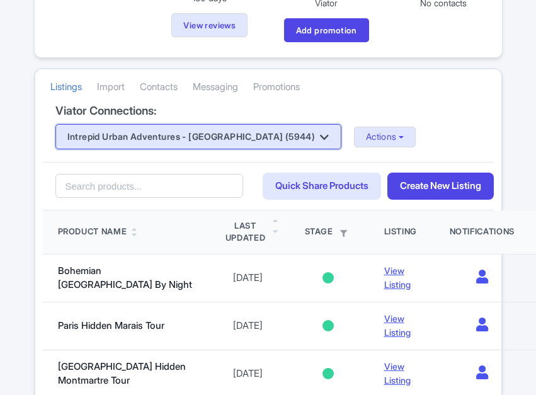
click at [259, 135] on button "Intrepid Urban Adventures - [GEOGRAPHIC_DATA] (5944)" at bounding box center [198, 136] width 286 height 25
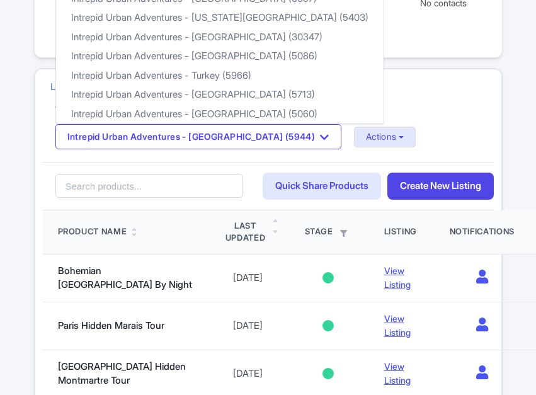
click at [383, 120] on div "Viator Connections: Intrepid Urban Adventures - [GEOGRAPHIC_DATA] (5944) Intrep…" at bounding box center [268, 134] width 451 height 58
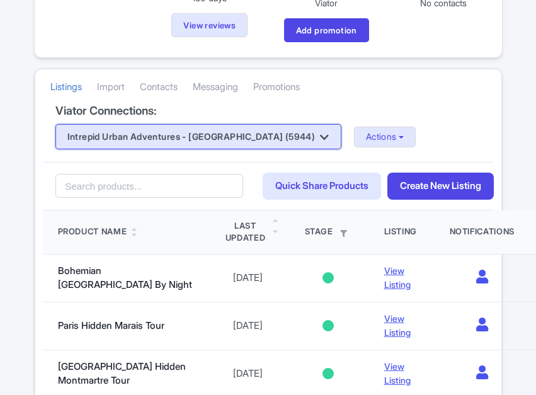
click at [208, 137] on button "Intrepid Urban Adventures - [GEOGRAPHIC_DATA] (5944)" at bounding box center [198, 136] width 286 height 25
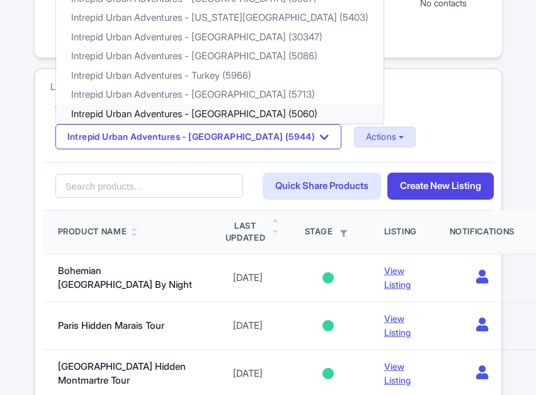
click at [193, 115] on link "Intrepid Urban Adventures - [GEOGRAPHIC_DATA] (5060)" at bounding box center [219, 115] width 327 height 20
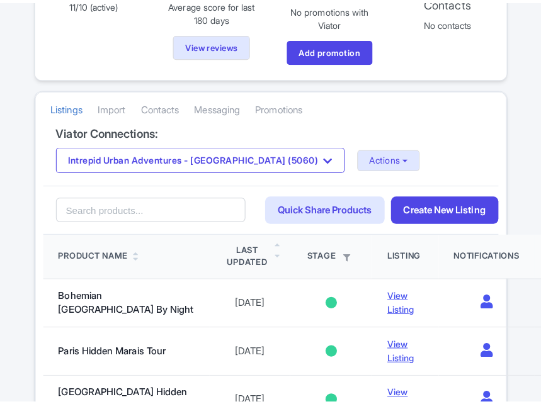
scroll to position [315, 0]
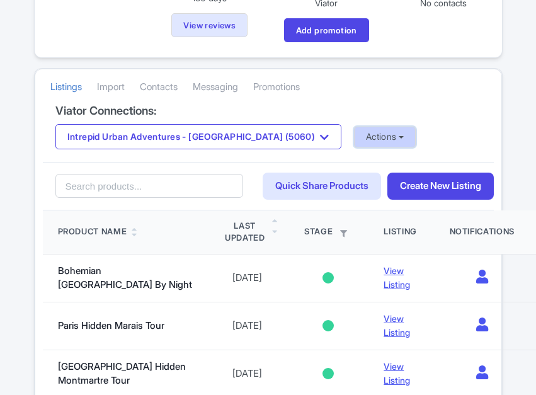
click at [354, 138] on button "Actions" at bounding box center [385, 137] width 62 height 21
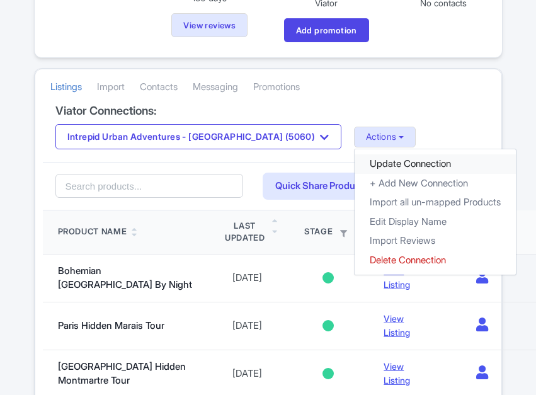
click at [355, 159] on link "Update Connection" at bounding box center [435, 164] width 161 height 20
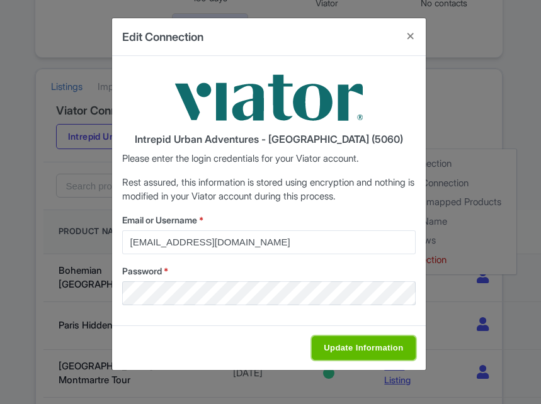
click at [354, 346] on input "Update Information" at bounding box center [363, 348] width 103 height 24
type input "Saving..."
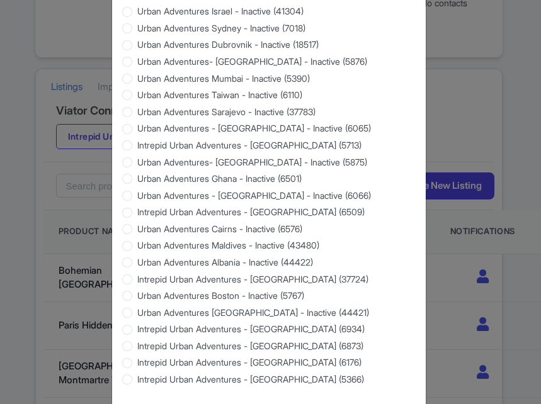
scroll to position [1212, 0]
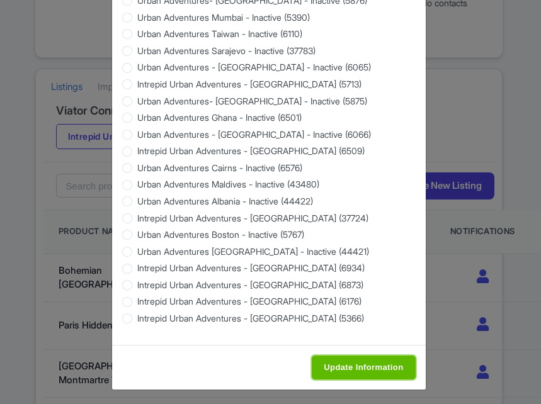
click at [362, 365] on input "Update Information" at bounding box center [363, 368] width 103 height 24
type input "Saving..."
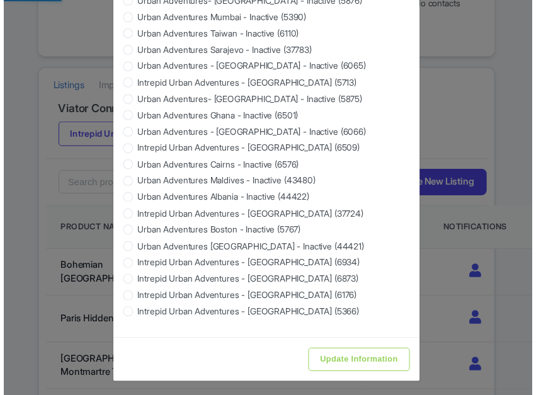
scroll to position [0, 0]
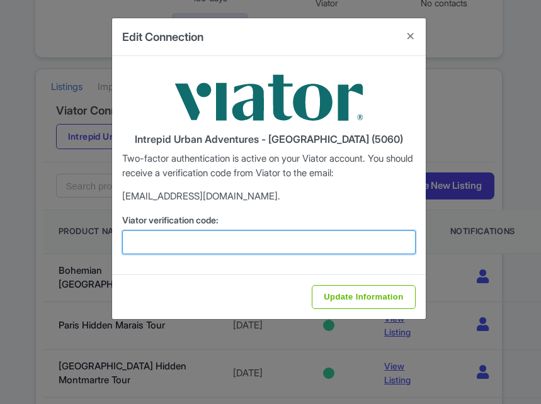
click at [300, 242] on input "Viator verification code:" at bounding box center [268, 242] width 293 height 24
paste input "421422"
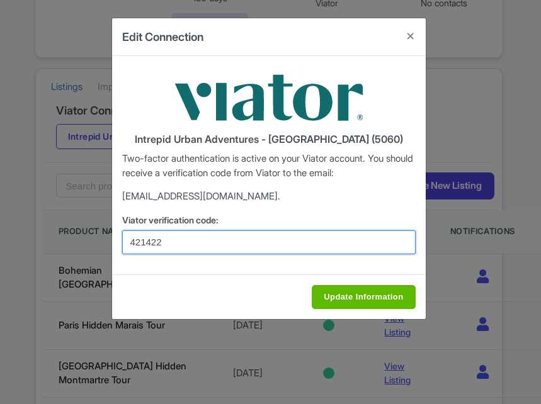
type input "421422"
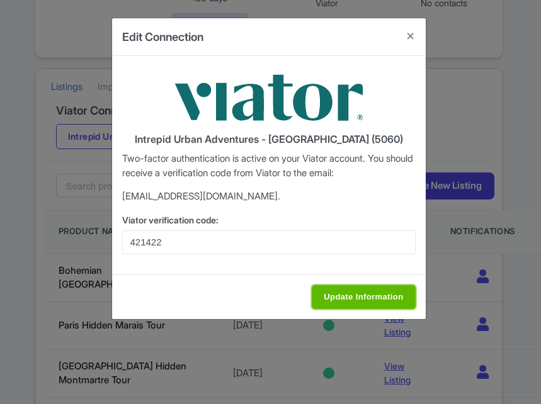
click at [374, 290] on input "Update Information" at bounding box center [363, 297] width 103 height 24
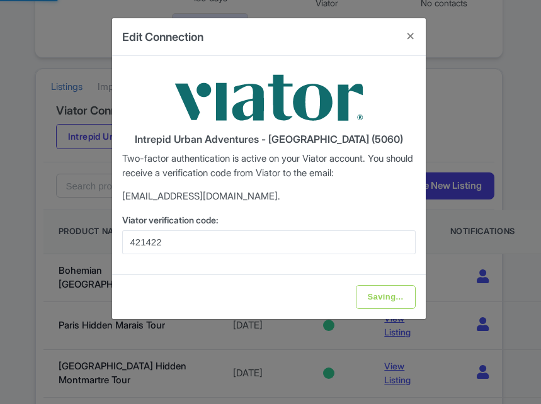
type input "Update Information"
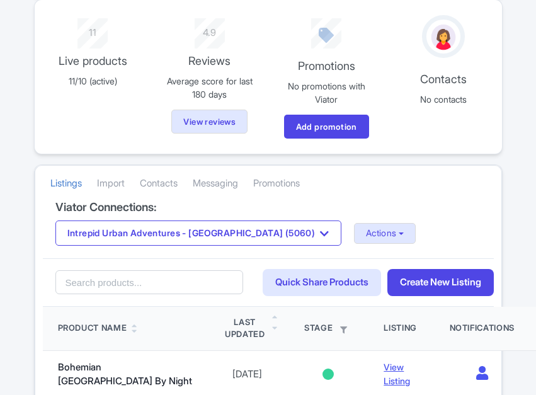
scroll to position [252, 0]
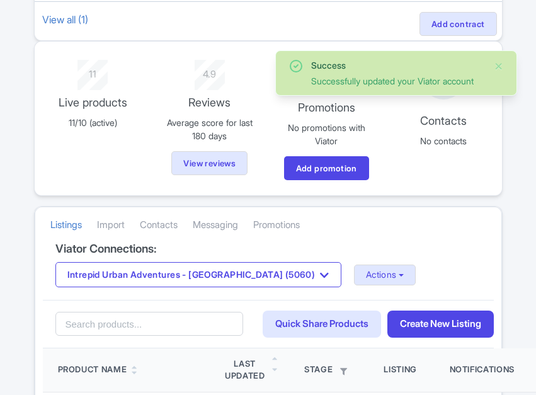
scroll to position [189, 0]
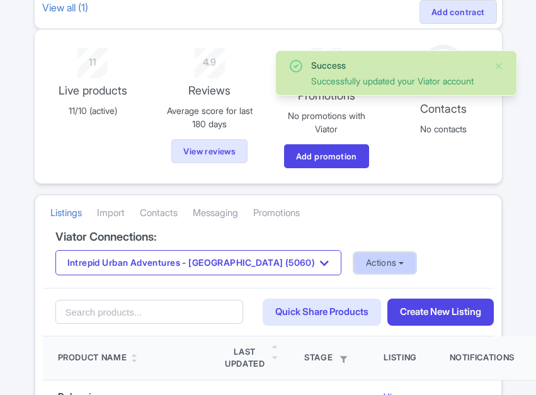
click at [354, 265] on button "Actions" at bounding box center [385, 263] width 62 height 21
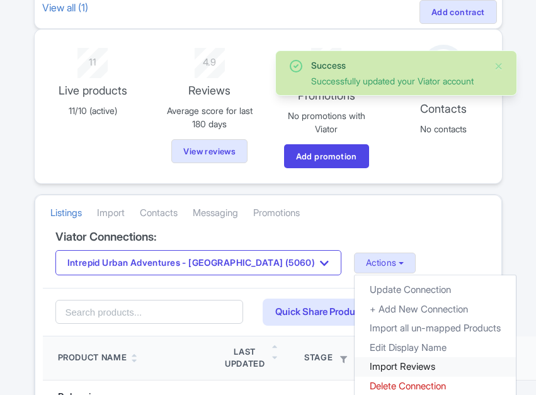
click at [355, 361] on link "Import Reviews" at bounding box center [435, 367] width 161 height 20
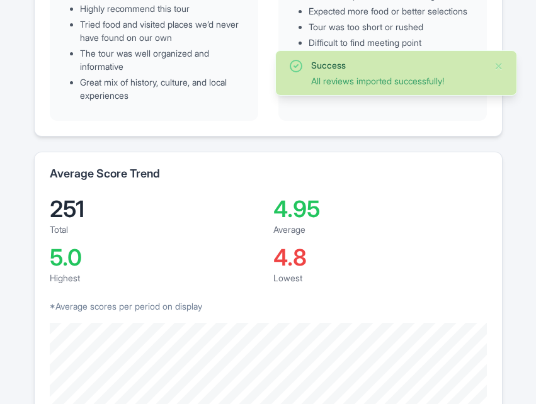
scroll to position [63, 0]
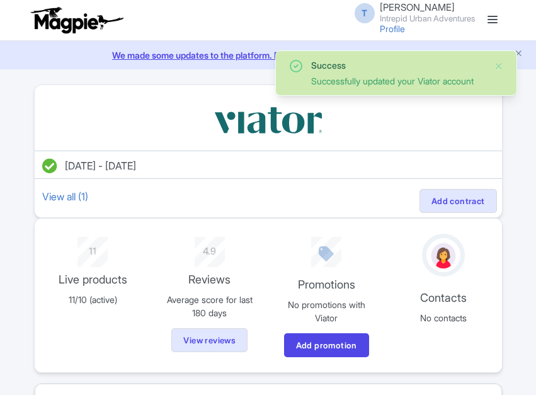
scroll to position [189, 0]
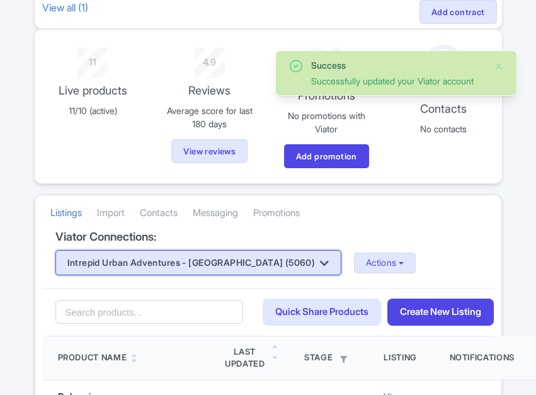
click at [213, 264] on button "Intrepid Urban Adventures - [GEOGRAPHIC_DATA] (5060)" at bounding box center [198, 262] width 286 height 25
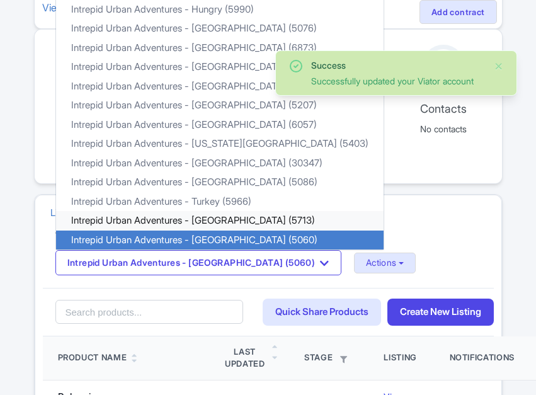
click at [224, 222] on link "Intrepid Urban Adventures - [GEOGRAPHIC_DATA] (5713)" at bounding box center [219, 221] width 327 height 20
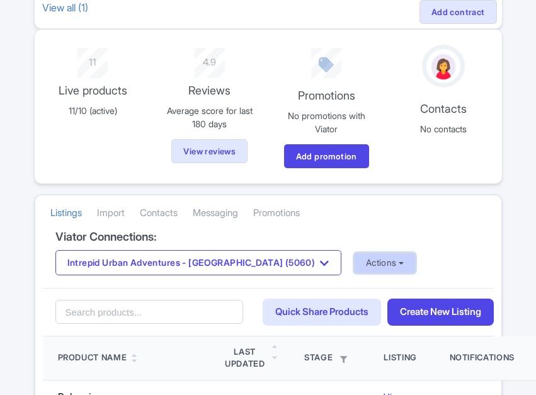
click at [354, 264] on button "Actions" at bounding box center [385, 263] width 62 height 21
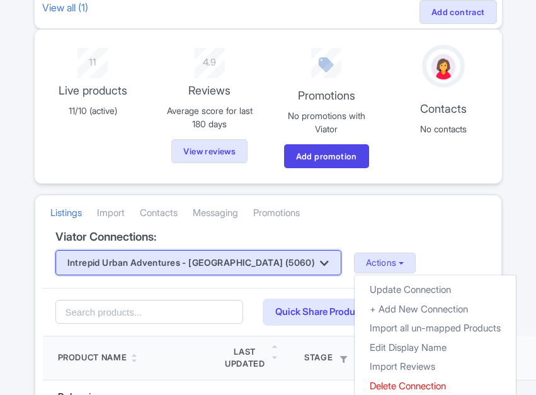
click at [266, 260] on button "Intrepid Urban Adventures - [GEOGRAPHIC_DATA] (5060)" at bounding box center [198, 262] width 286 height 25
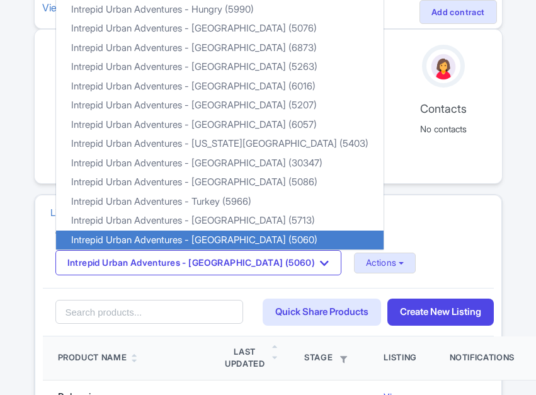
click at [438, 230] on h4 "Viator Connections:" at bounding box center [268, 236] width 426 height 13
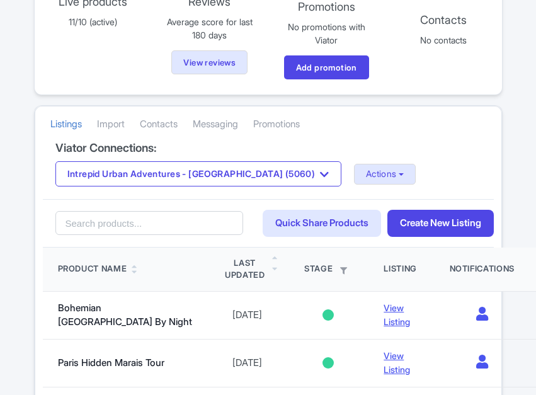
scroll to position [315, 0]
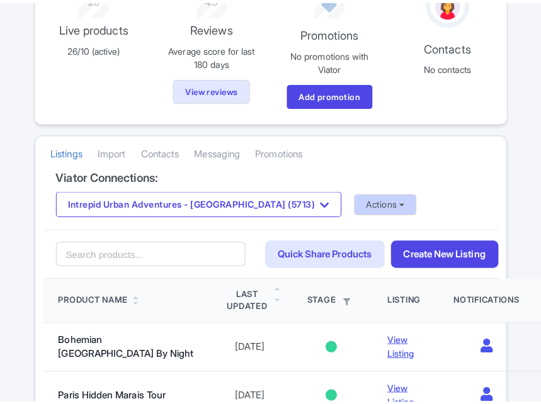
scroll to position [252, 0]
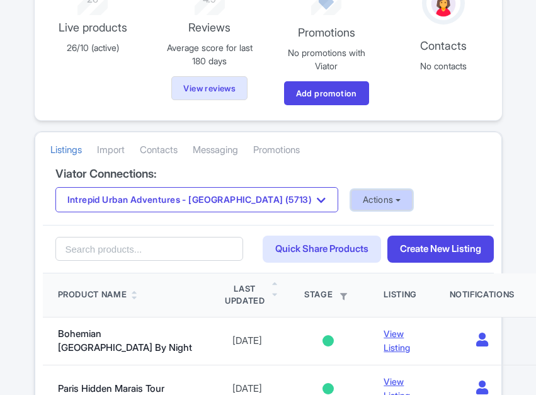
click at [351, 196] on button "Actions" at bounding box center [382, 200] width 62 height 21
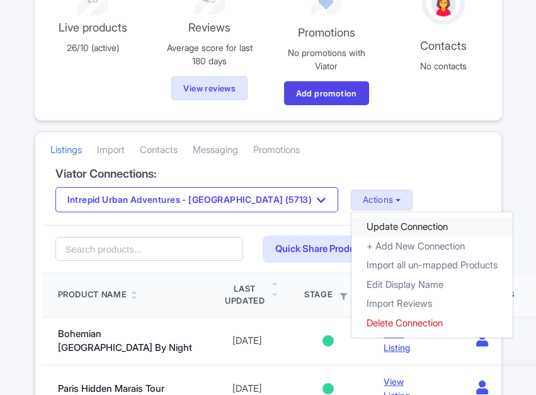
click at [351, 225] on link "Update Connection" at bounding box center [431, 227] width 161 height 20
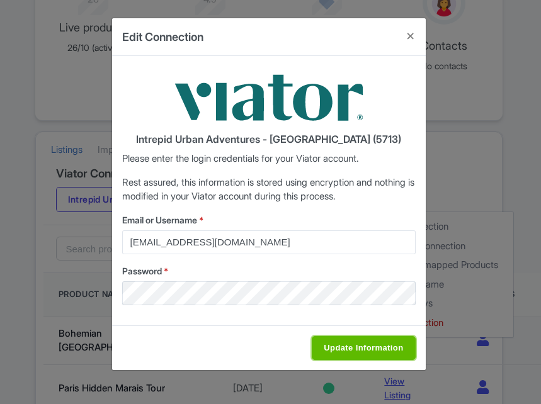
click at [332, 345] on input "Update Information" at bounding box center [363, 348] width 103 height 24
type input "Saving..."
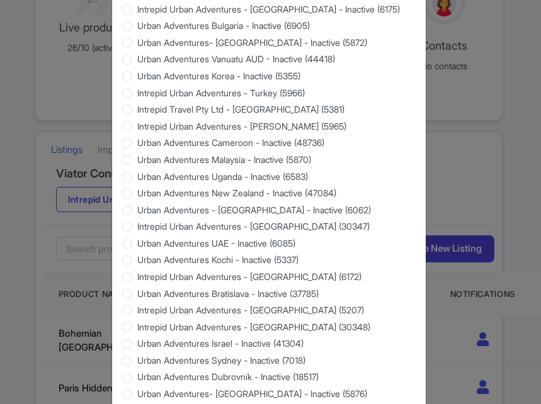
scroll to position [1212, 0]
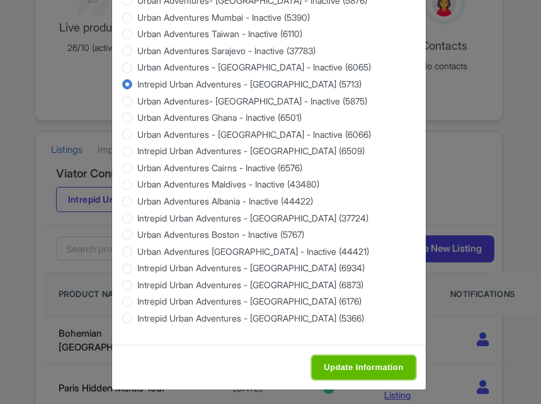
click at [337, 366] on input "Update Information" at bounding box center [363, 368] width 103 height 24
type input "Saving..."
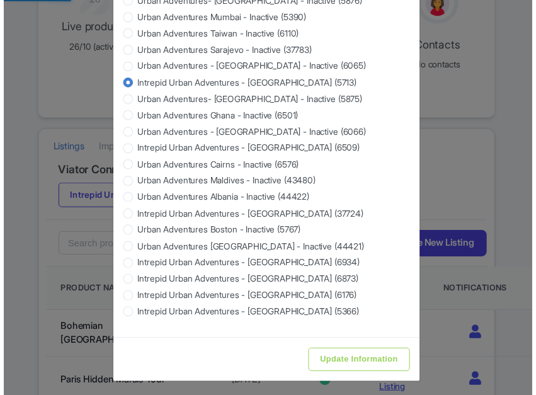
scroll to position [0, 0]
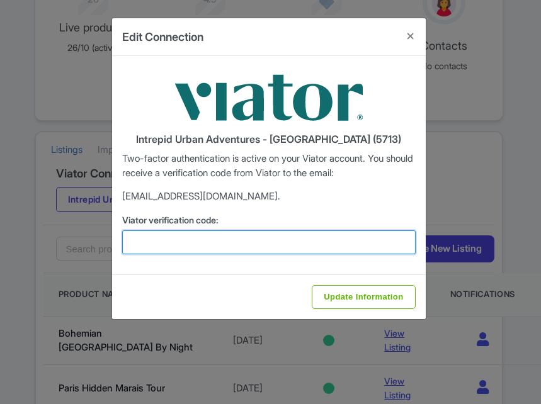
click at [198, 236] on input "Viator verification code:" at bounding box center [268, 242] width 293 height 24
paste input "932219"
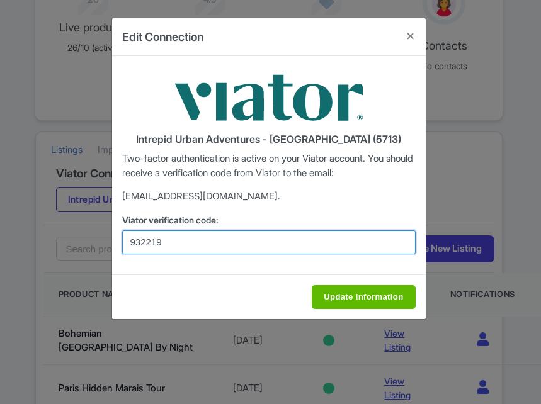
type input "932219"
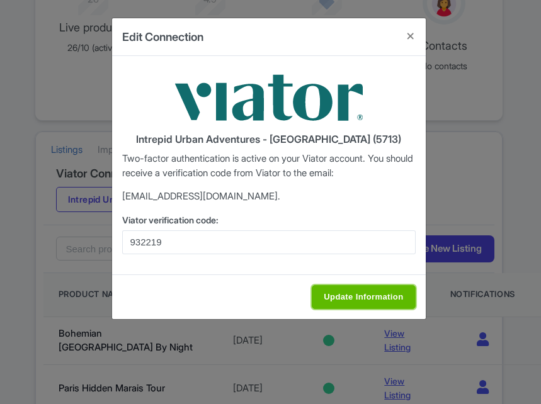
click at [368, 300] on input "Update Information" at bounding box center [363, 297] width 103 height 24
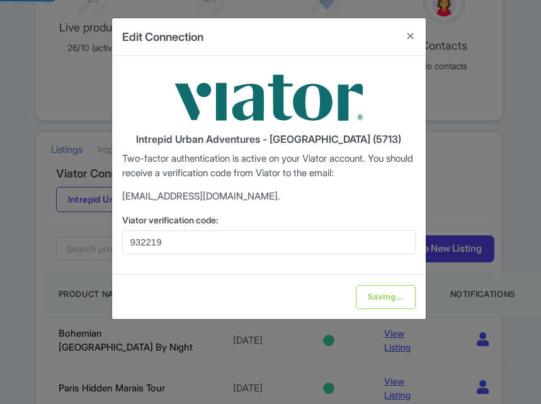
type input "Update Information"
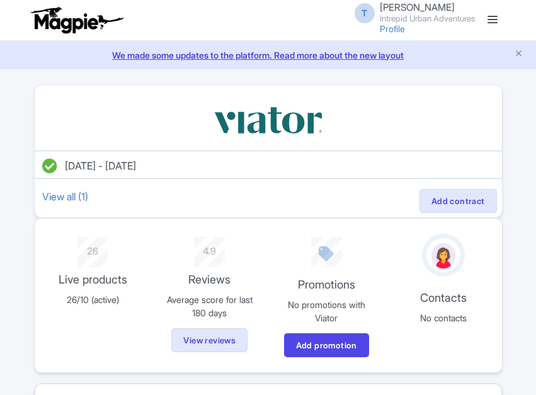
click at [502, 20] on link at bounding box center [492, 20] width 20 height 20
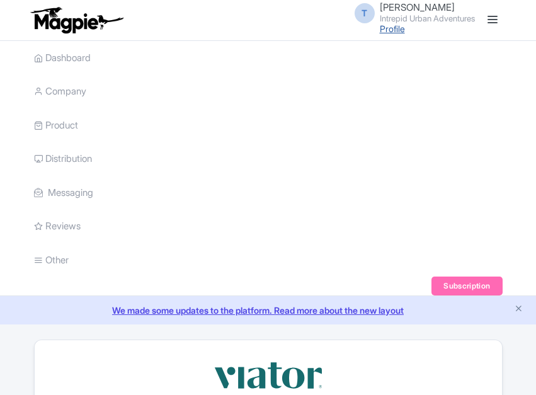
click at [380, 31] on link "Profile" at bounding box center [392, 28] width 25 height 11
click at [494, 18] on link at bounding box center [492, 20] width 20 height 20
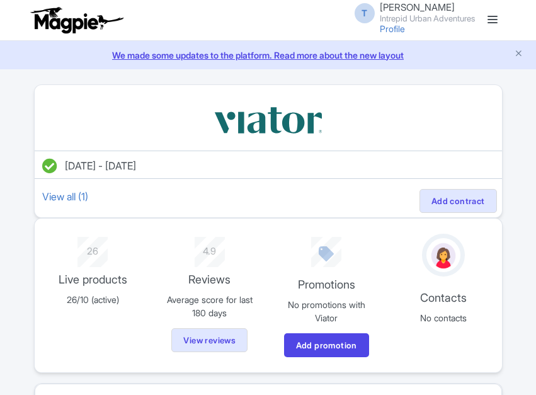
click at [494, 18] on link at bounding box center [492, 20] width 20 height 20
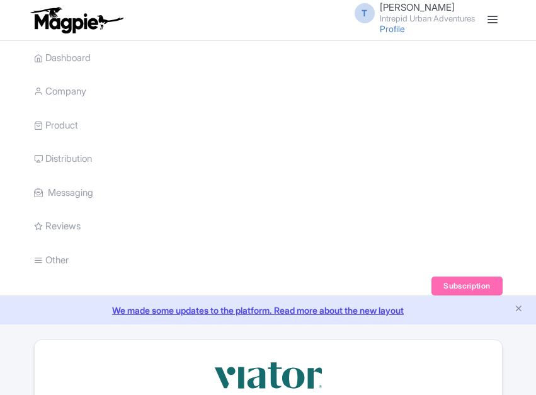
click at [390, 16] on small "Intrepid Urban Adventures" at bounding box center [427, 18] width 95 height 8
click at [400, 100] on link "Sign out" at bounding box center [415, 99] width 120 height 20
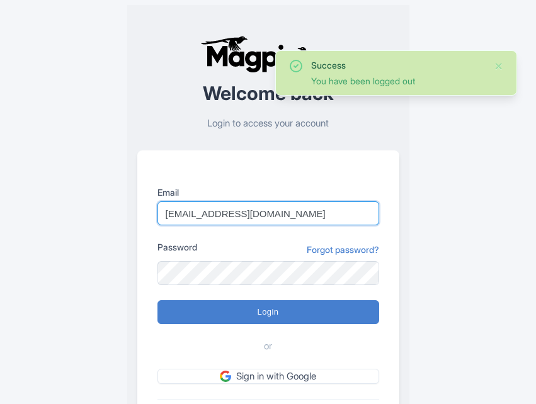
click at [305, 209] on input "[EMAIL_ADDRESS][DOMAIN_NAME]" at bounding box center [268, 214] width 222 height 24
type input "[EMAIL_ADDRESS][PERSON_NAME][DOMAIN_NAME]"
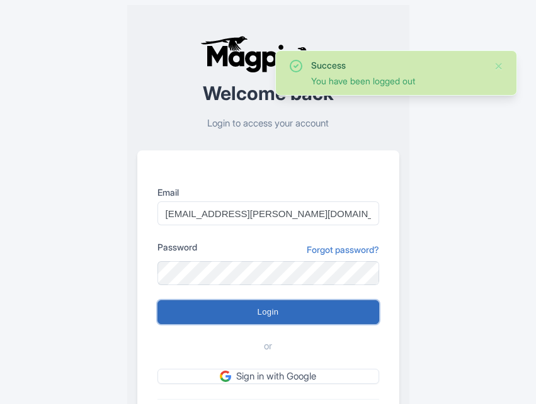
click at [204, 314] on input "Login" at bounding box center [268, 312] width 222 height 24
type input "Logging in..."
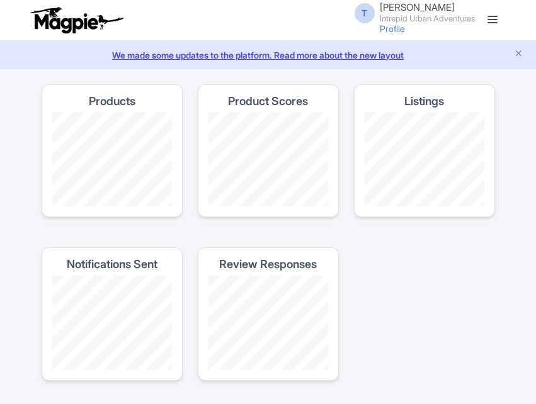
click at [497, 21] on link at bounding box center [492, 20] width 20 height 20
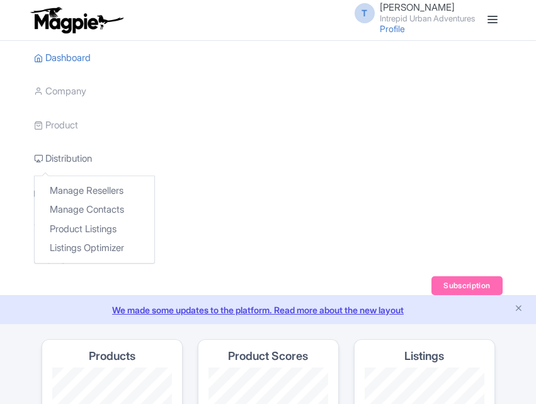
click at [54, 161] on link "Distribution" at bounding box center [63, 159] width 58 height 35
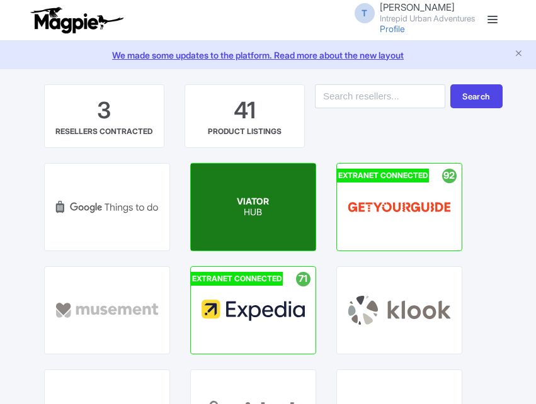
click at [261, 204] on span "VIATOR" at bounding box center [253, 201] width 32 height 11
click at [238, 213] on p "HUB" at bounding box center [253, 212] width 32 height 11
